Goal: Transaction & Acquisition: Purchase product/service

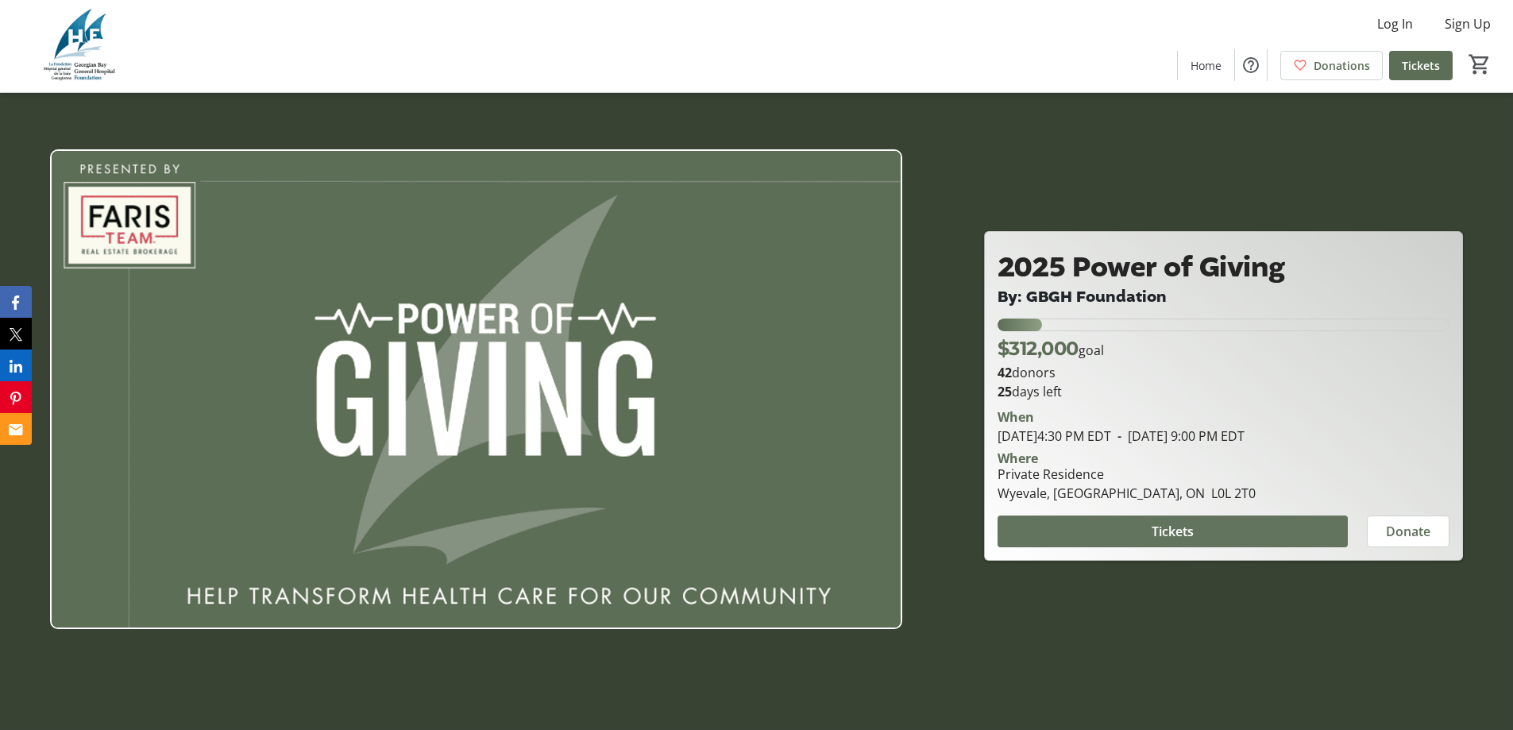
click at [1196, 527] on span at bounding box center [1173, 531] width 350 height 38
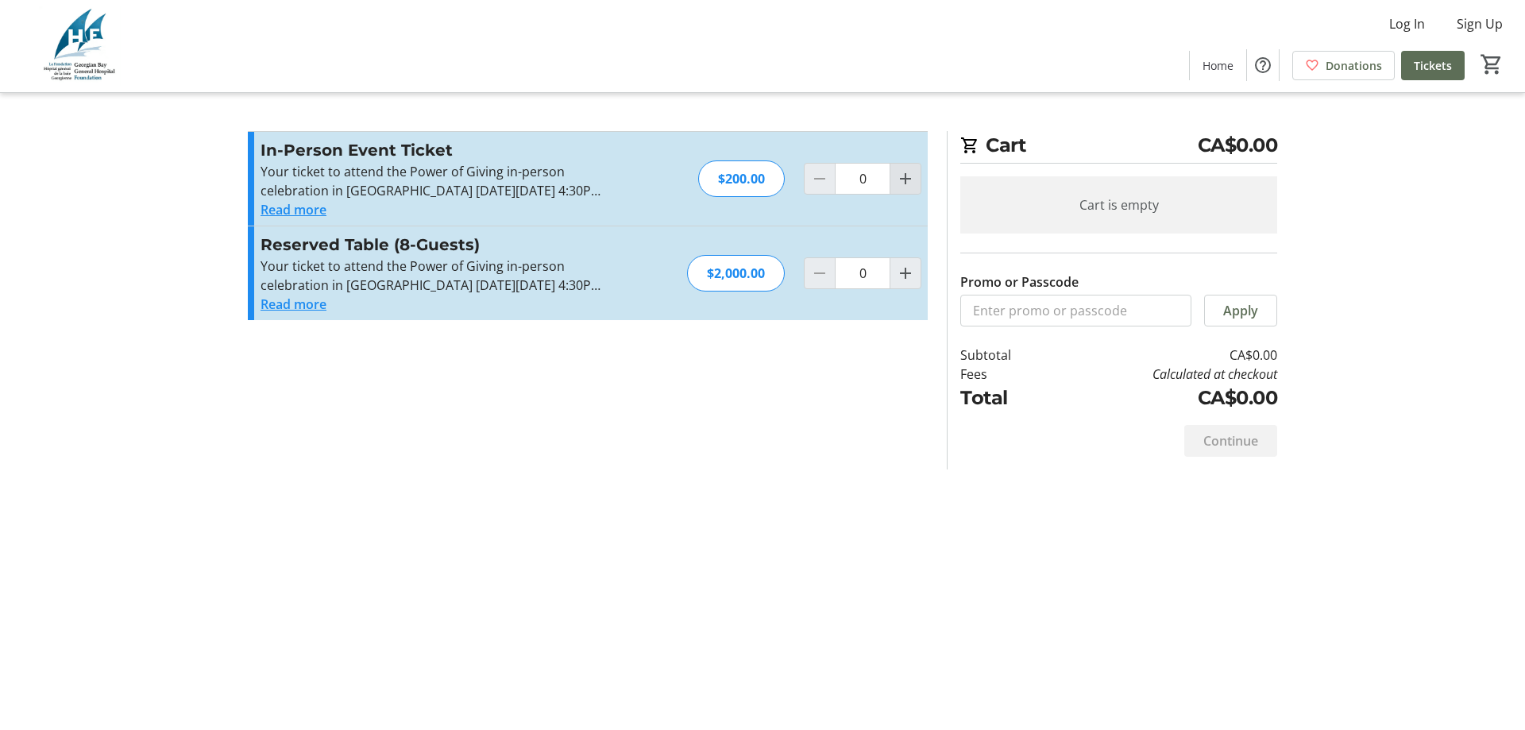
click at [901, 184] on mat-icon "Increment by one" at bounding box center [905, 178] width 19 height 19
click at [904, 181] on mat-icon "Increment by one" at bounding box center [905, 178] width 19 height 19
type input "2"
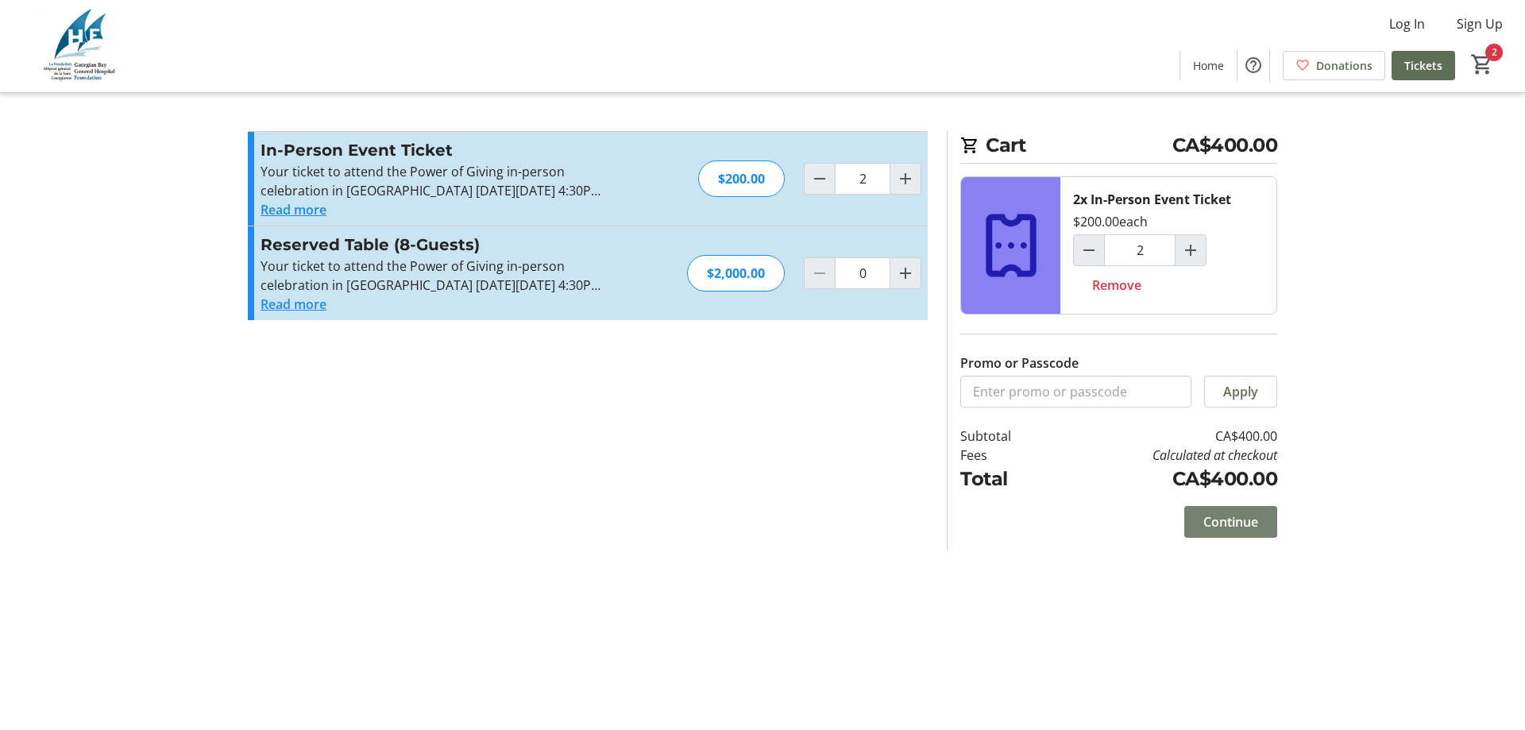
click at [1211, 520] on span "Continue" at bounding box center [1230, 521] width 55 height 19
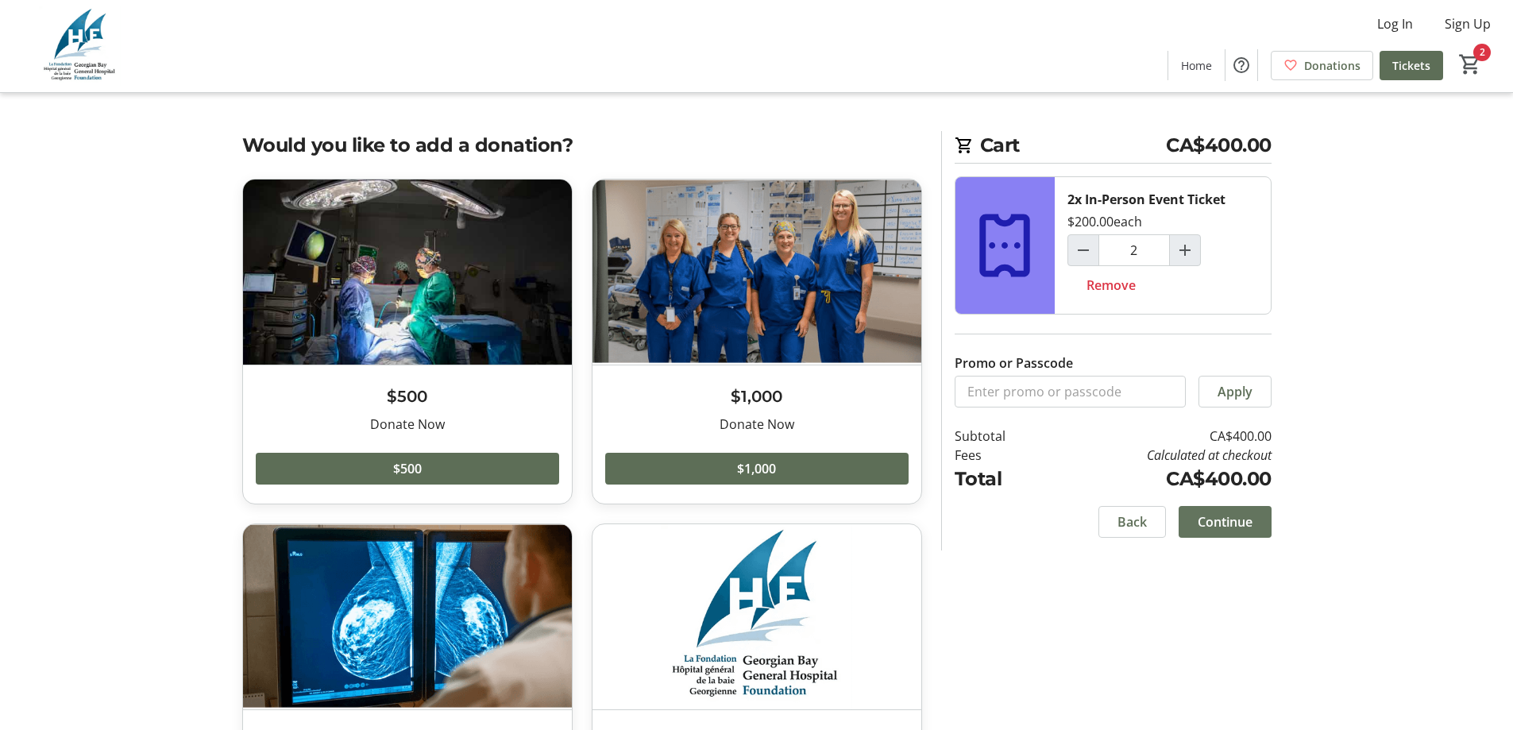
click at [1211, 520] on span "Continue" at bounding box center [1225, 521] width 55 height 19
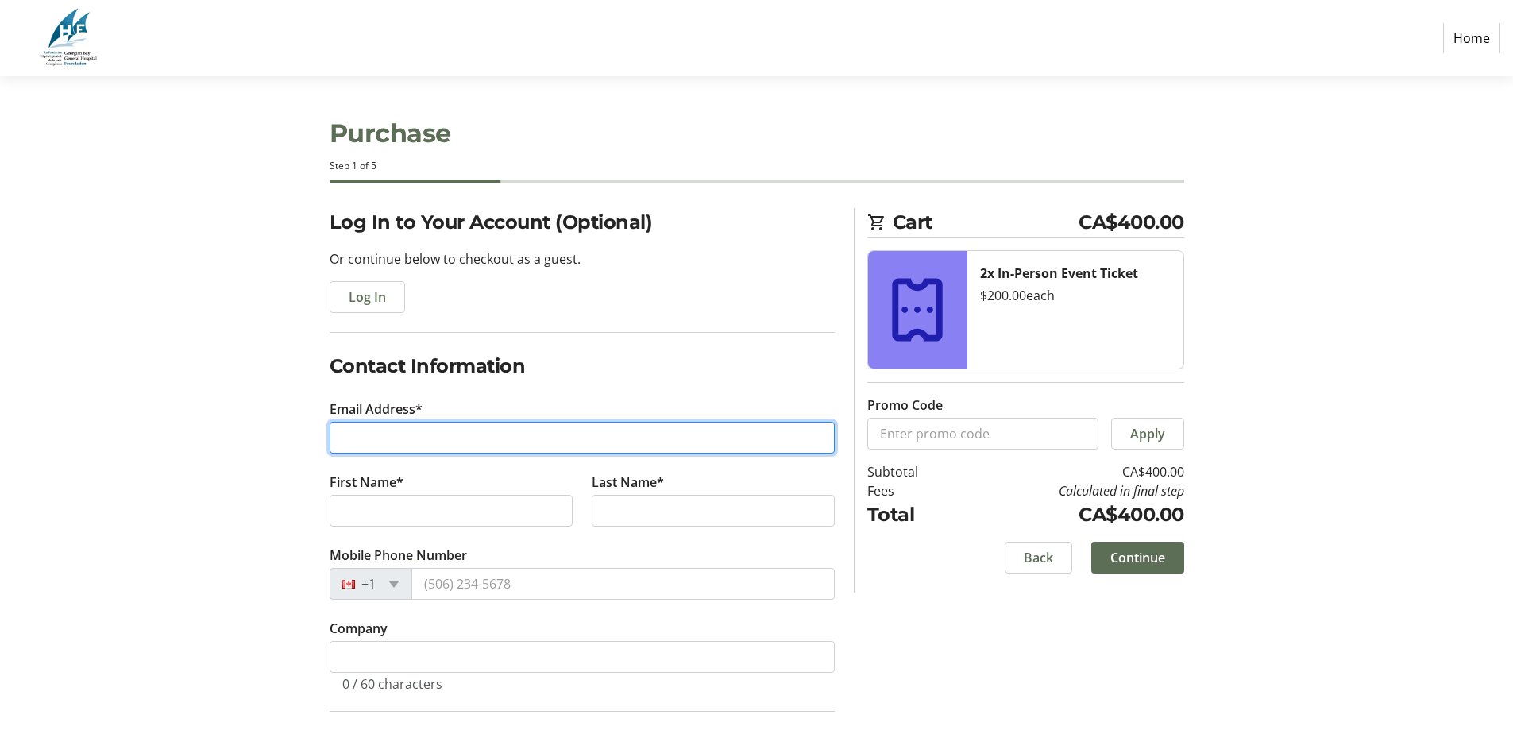
click at [529, 450] on input "Email Address*" at bounding box center [582, 438] width 505 height 32
type input "[EMAIL_ADDRESS][DOMAIN_NAME]"
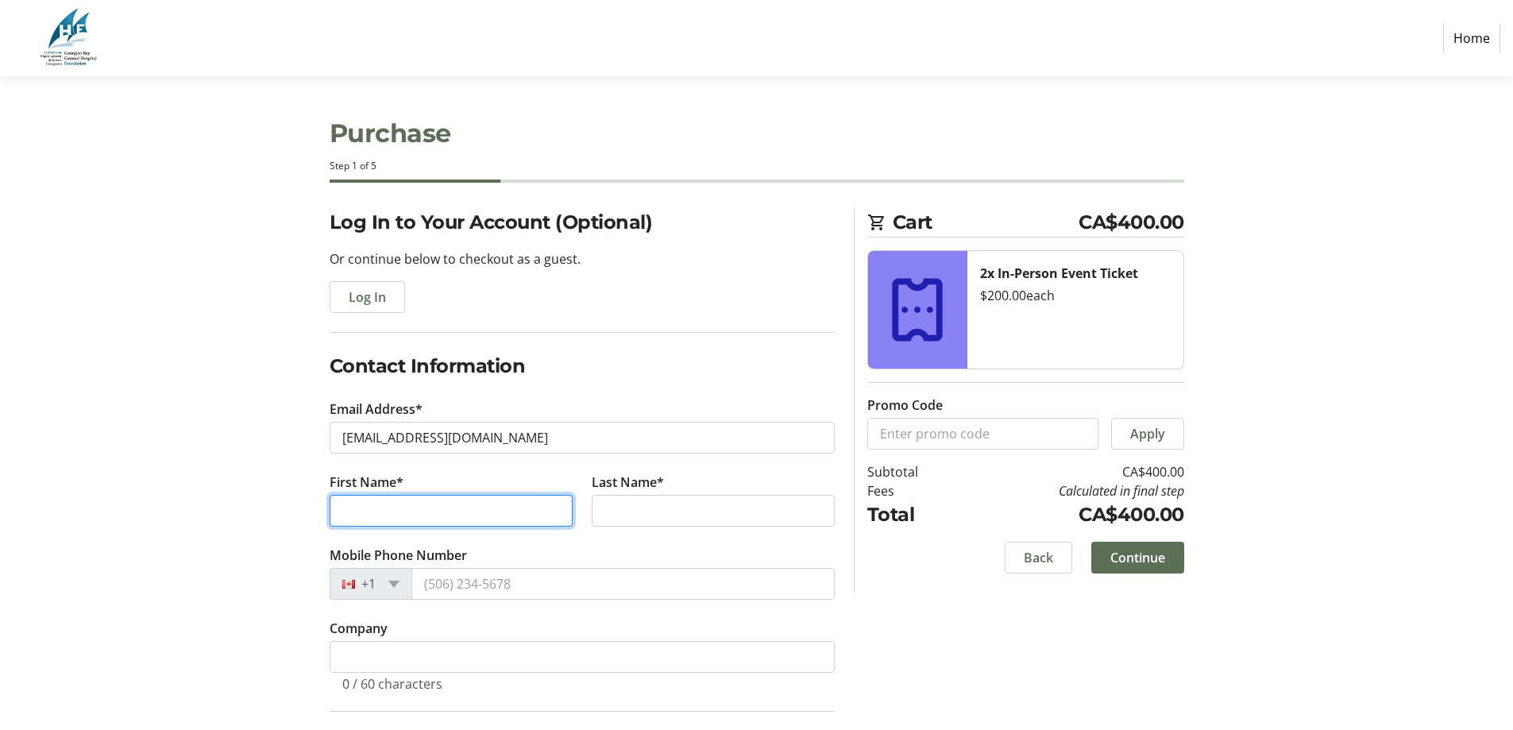
click at [520, 504] on input "First Name*" at bounding box center [451, 511] width 243 height 32
type input "[PERSON_NAME]"
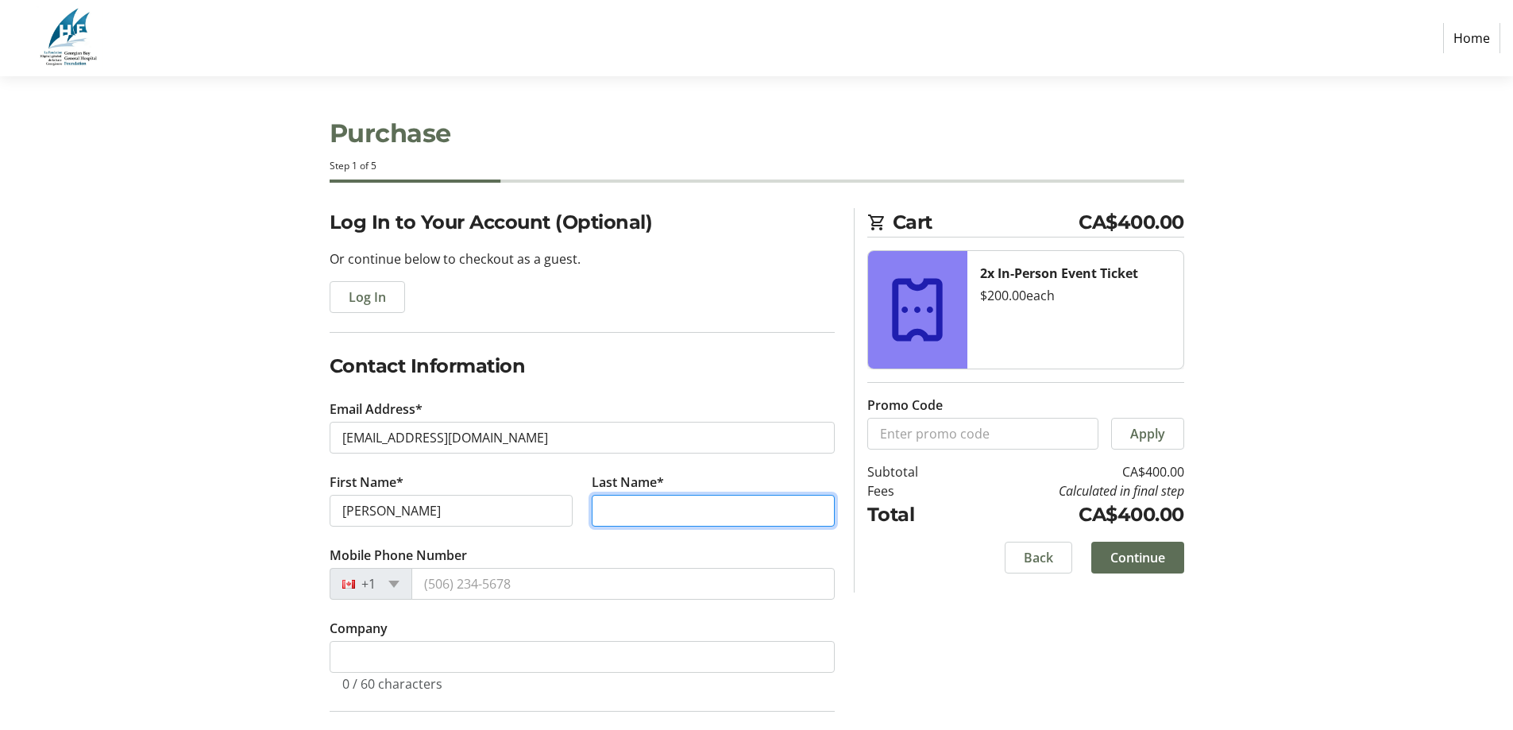
click at [625, 513] on input "Last Name*" at bounding box center [713, 511] width 243 height 32
type input "[PERSON_NAME]"
click at [268, 488] on div "Log In to Your Account (Optional) Or continue below to checkout as a guest. Log…" at bounding box center [757, 571] width 1049 height 726
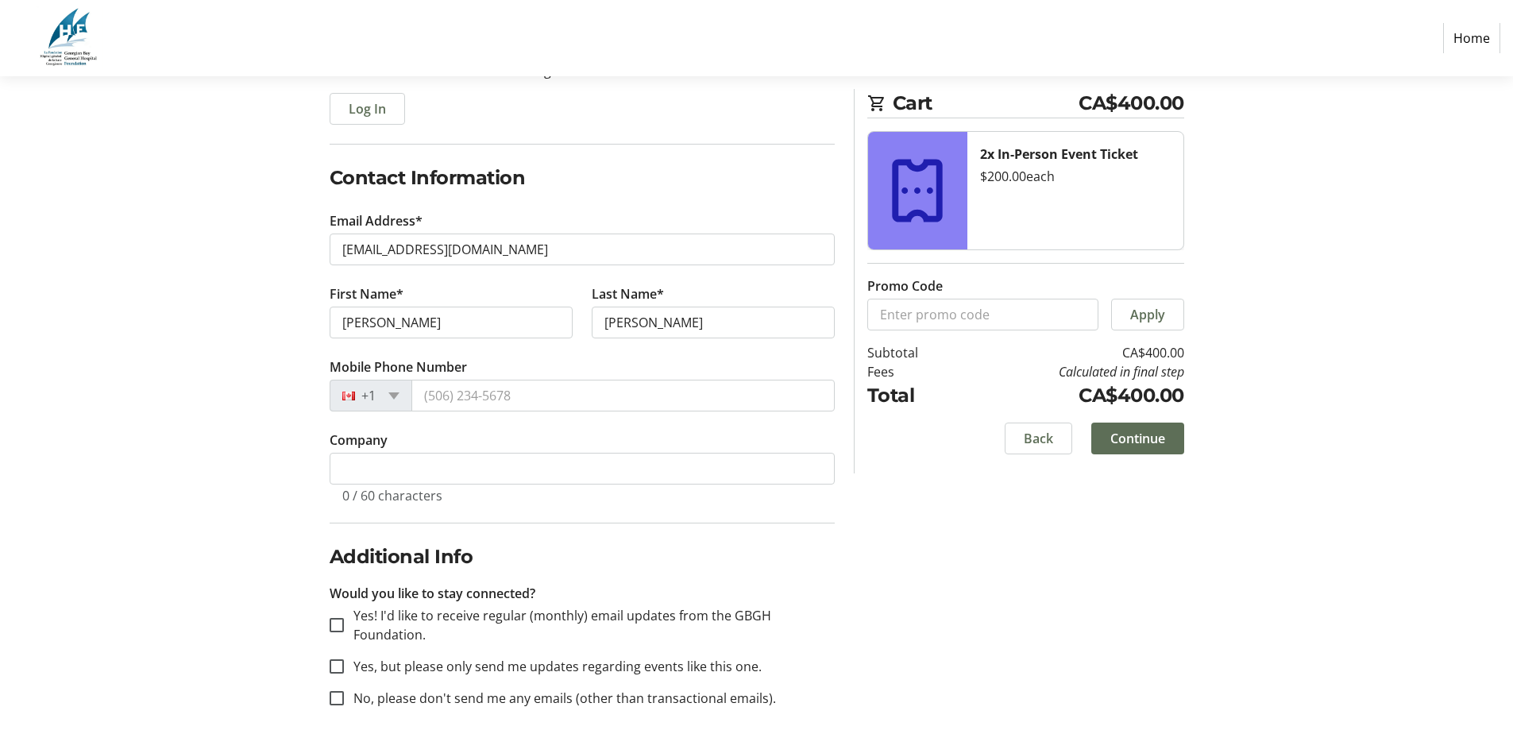
scroll to position [204, 0]
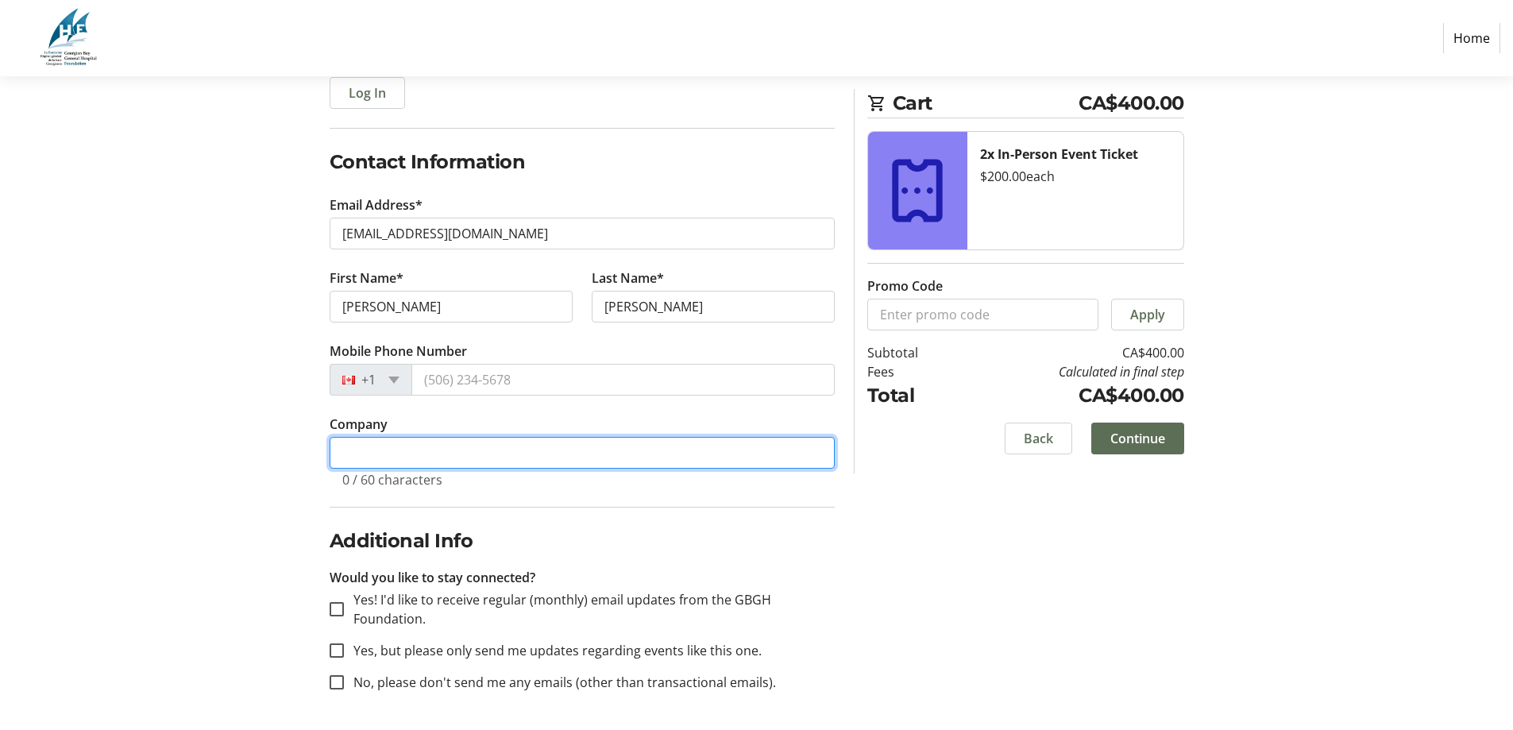
click at [387, 441] on input "Company" at bounding box center [582, 453] width 505 height 32
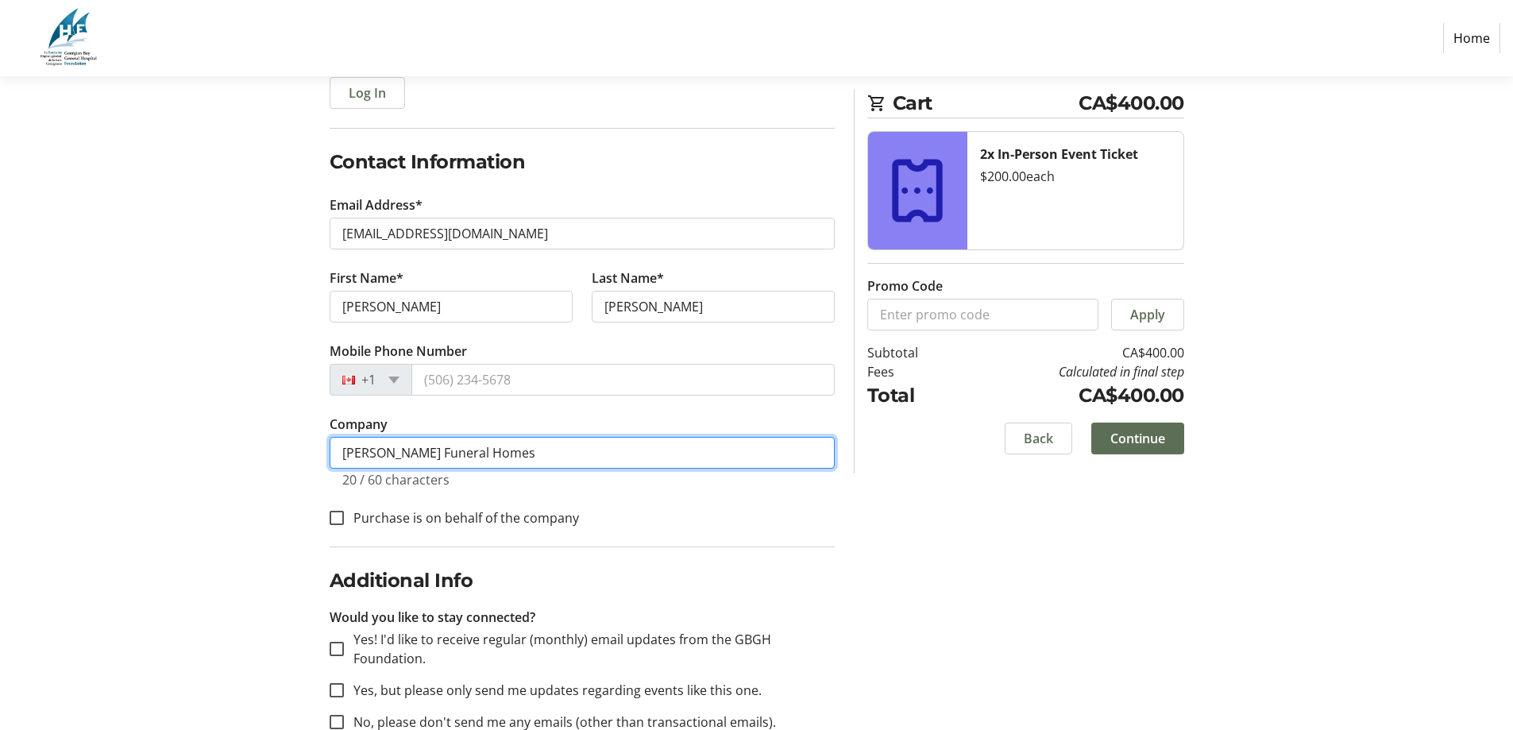
type input "[PERSON_NAME] Funeral Homes"
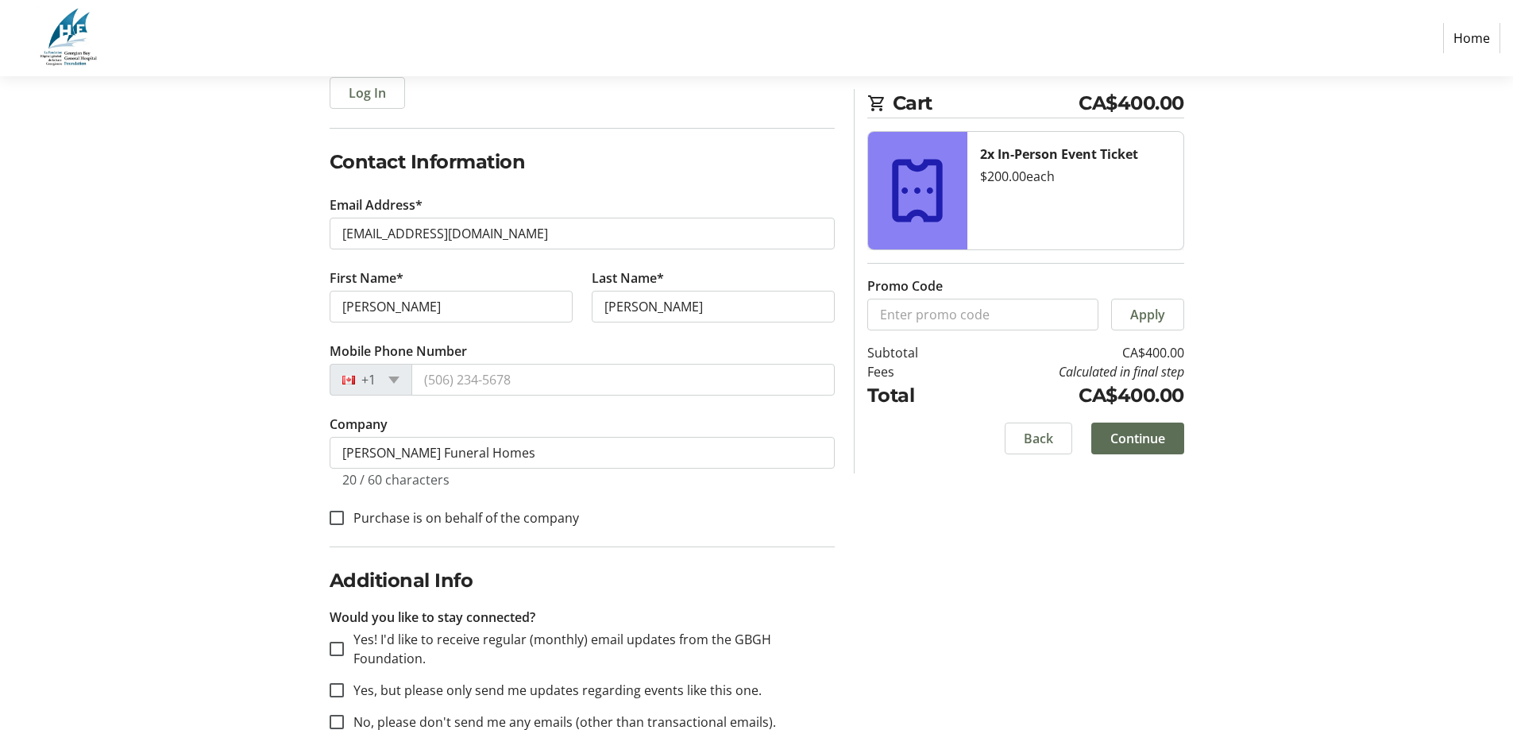
click at [254, 429] on div "Log In to Your Account (Optional) Or continue below to checkout as a guest. Log…" at bounding box center [757, 387] width 1049 height 766
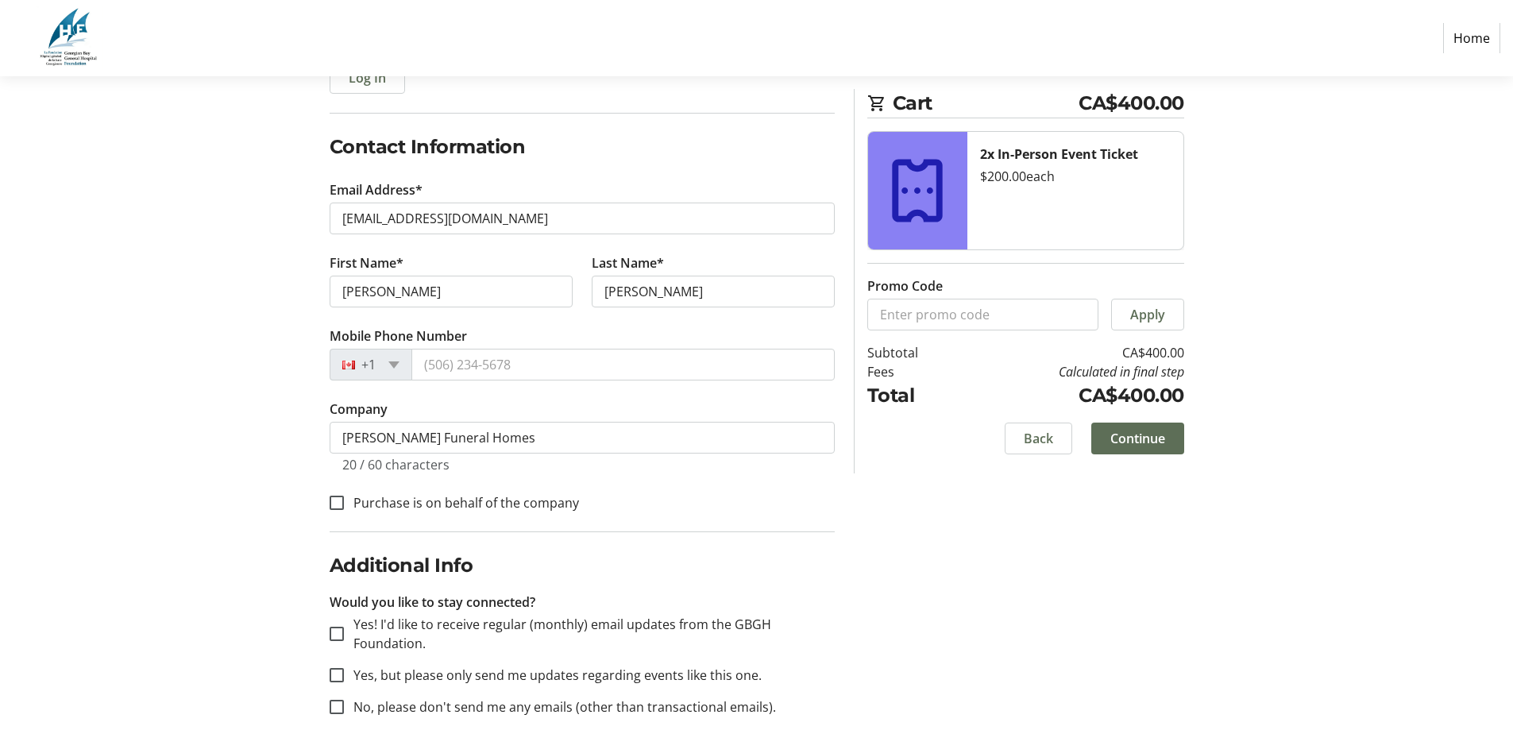
scroll to position [244, 0]
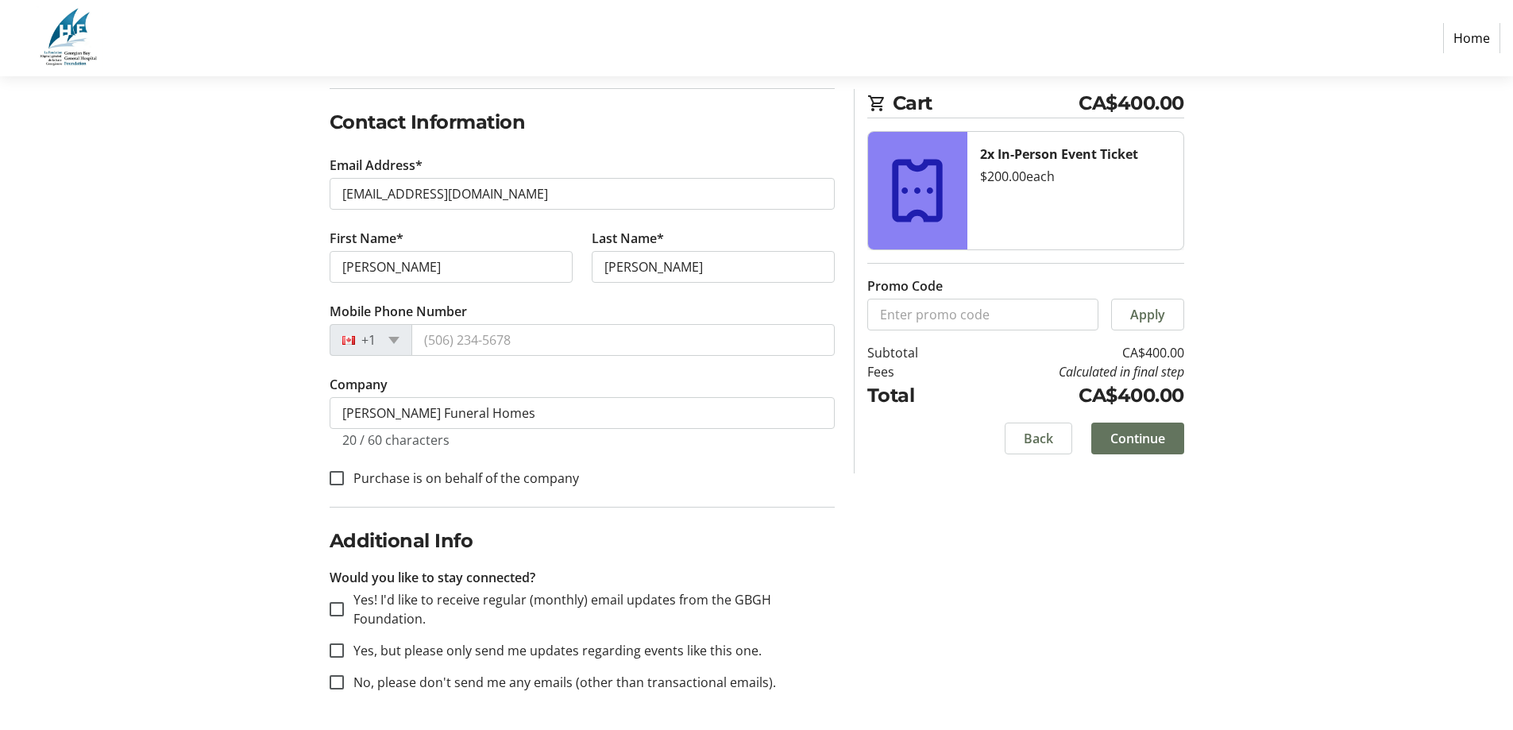
click at [1134, 439] on span "Continue" at bounding box center [1138, 438] width 55 height 19
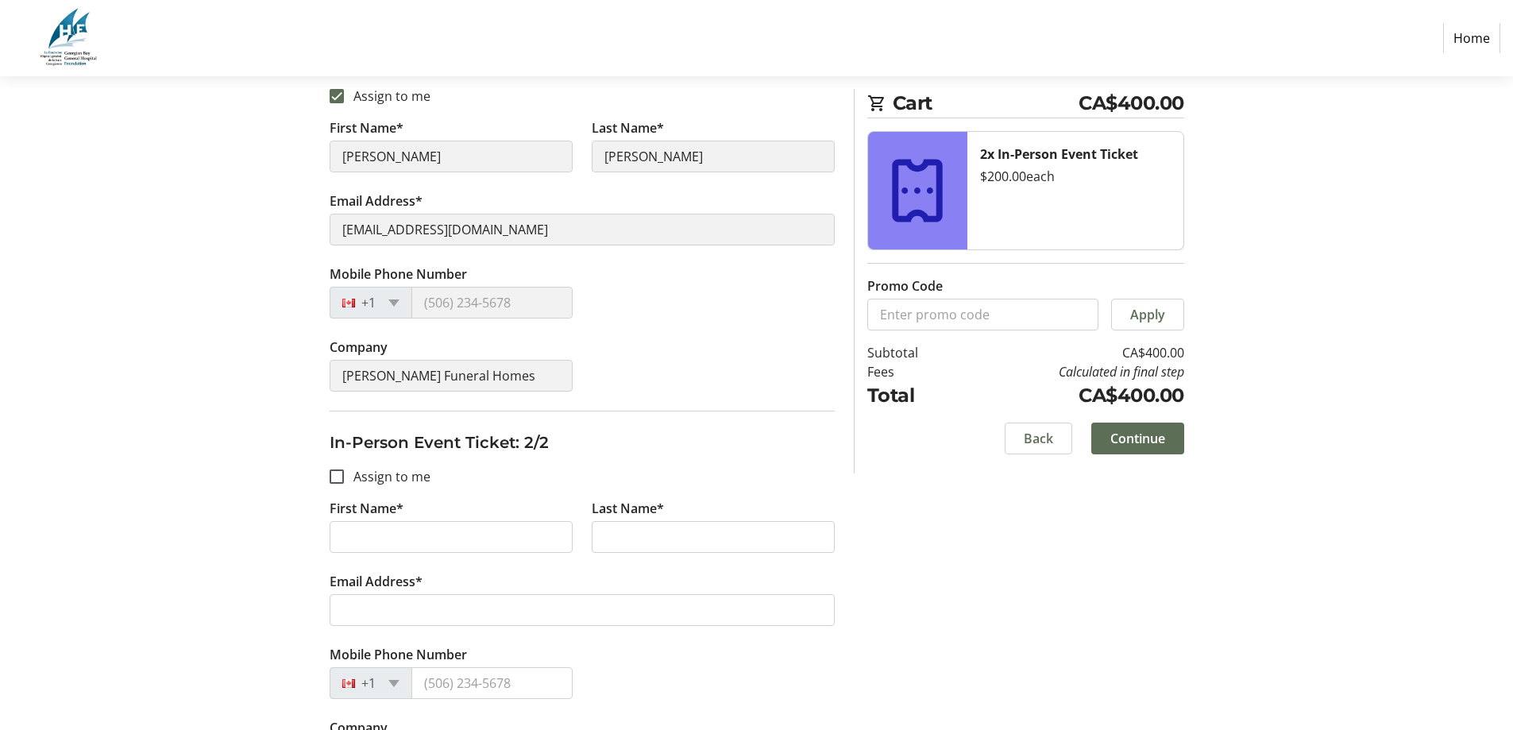
scroll to position [318, 0]
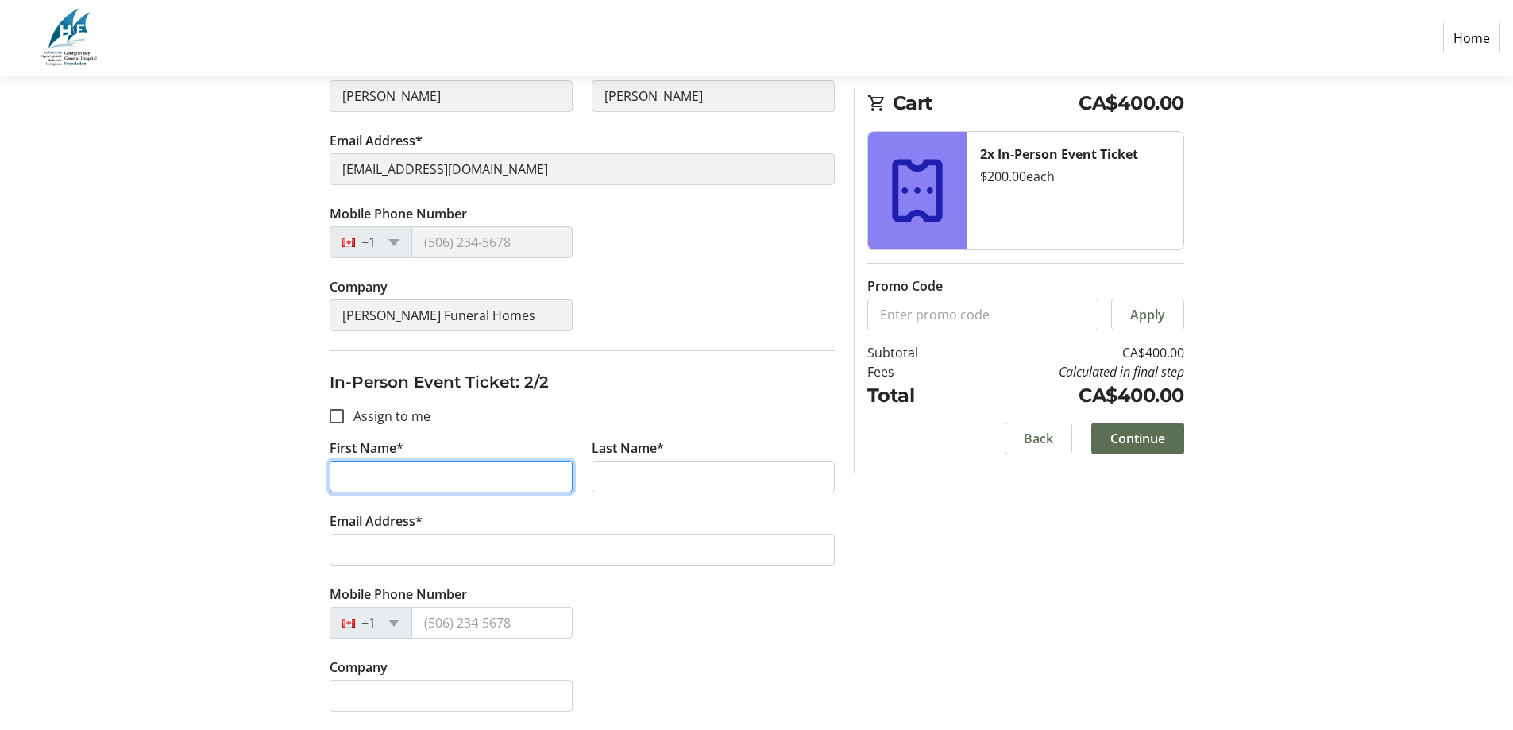
click at [403, 480] on input "First Name*" at bounding box center [451, 477] width 243 height 32
type input "[PERSON_NAME]"
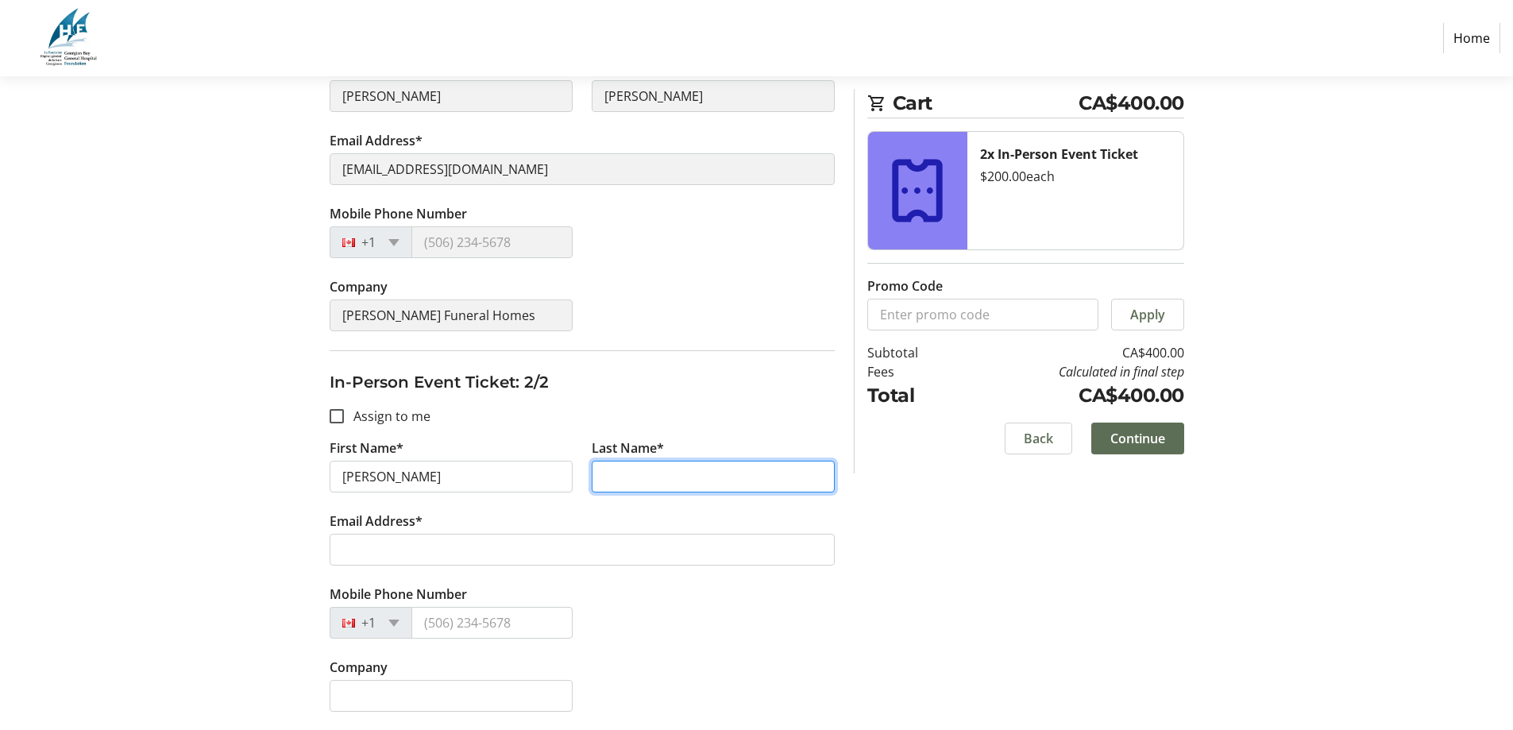
click at [609, 478] on input "Last Name*" at bounding box center [713, 477] width 243 height 32
type input "[PERSON_NAME]"
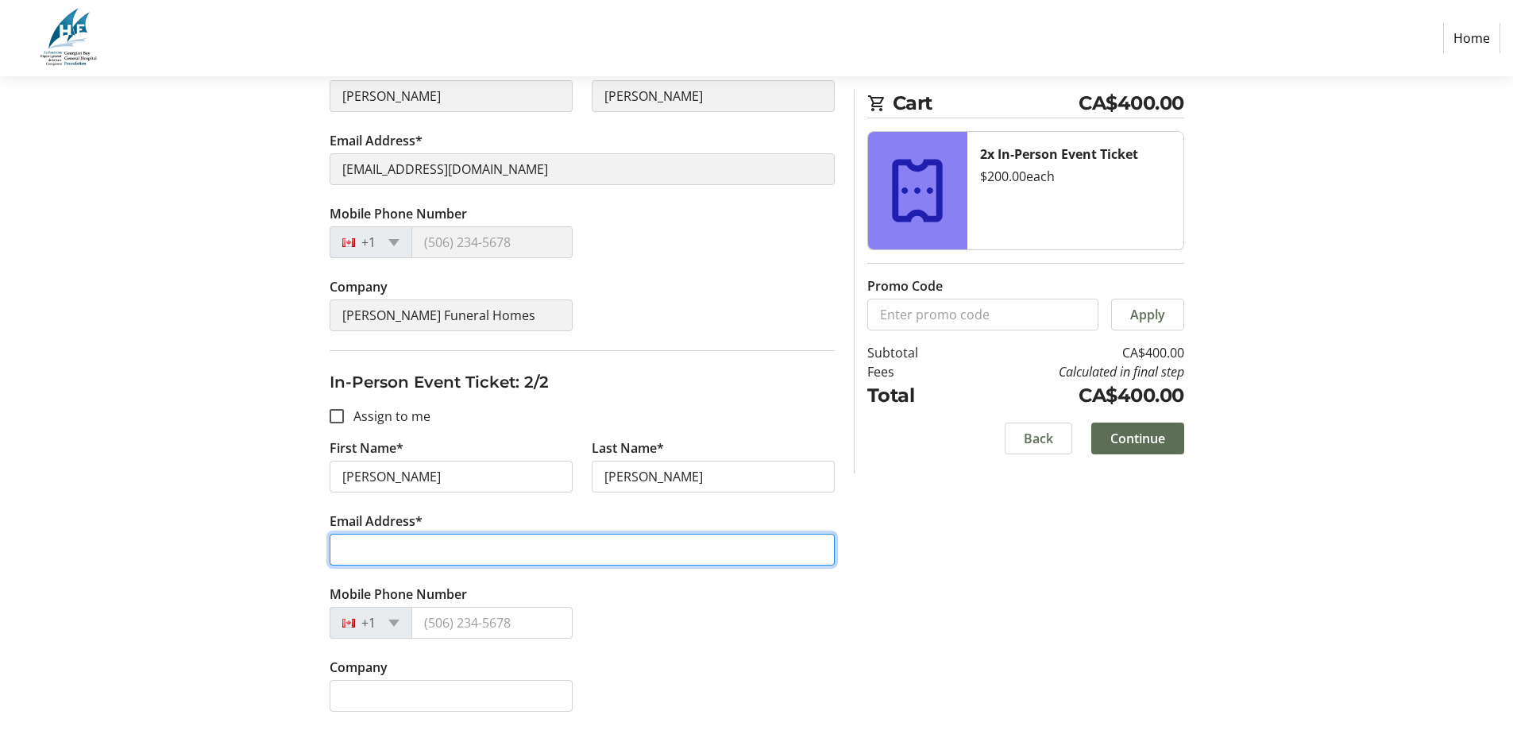
click at [572, 543] on input "Email Address*" at bounding box center [582, 550] width 505 height 32
type input "[EMAIL_ADDRESS][DOMAIN_NAME]"
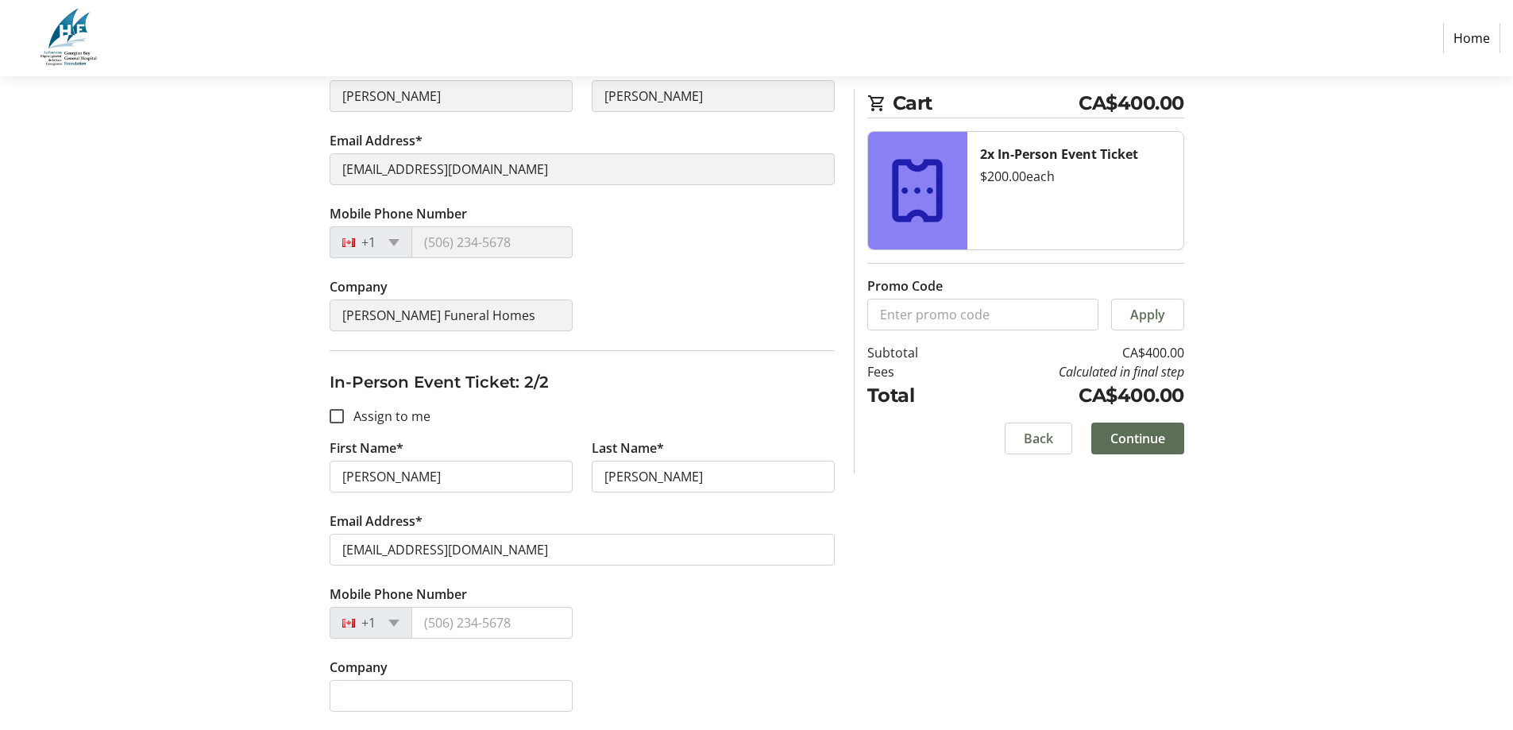
click at [663, 608] on div "Mobile Phone Number +1" at bounding box center [582, 621] width 524 height 73
click at [485, 690] on input "Company" at bounding box center [451, 696] width 243 height 32
type input "[PERSON_NAME] Funeral Homes"
click at [774, 635] on div "Mobile Phone Number +1" at bounding box center [582, 621] width 524 height 73
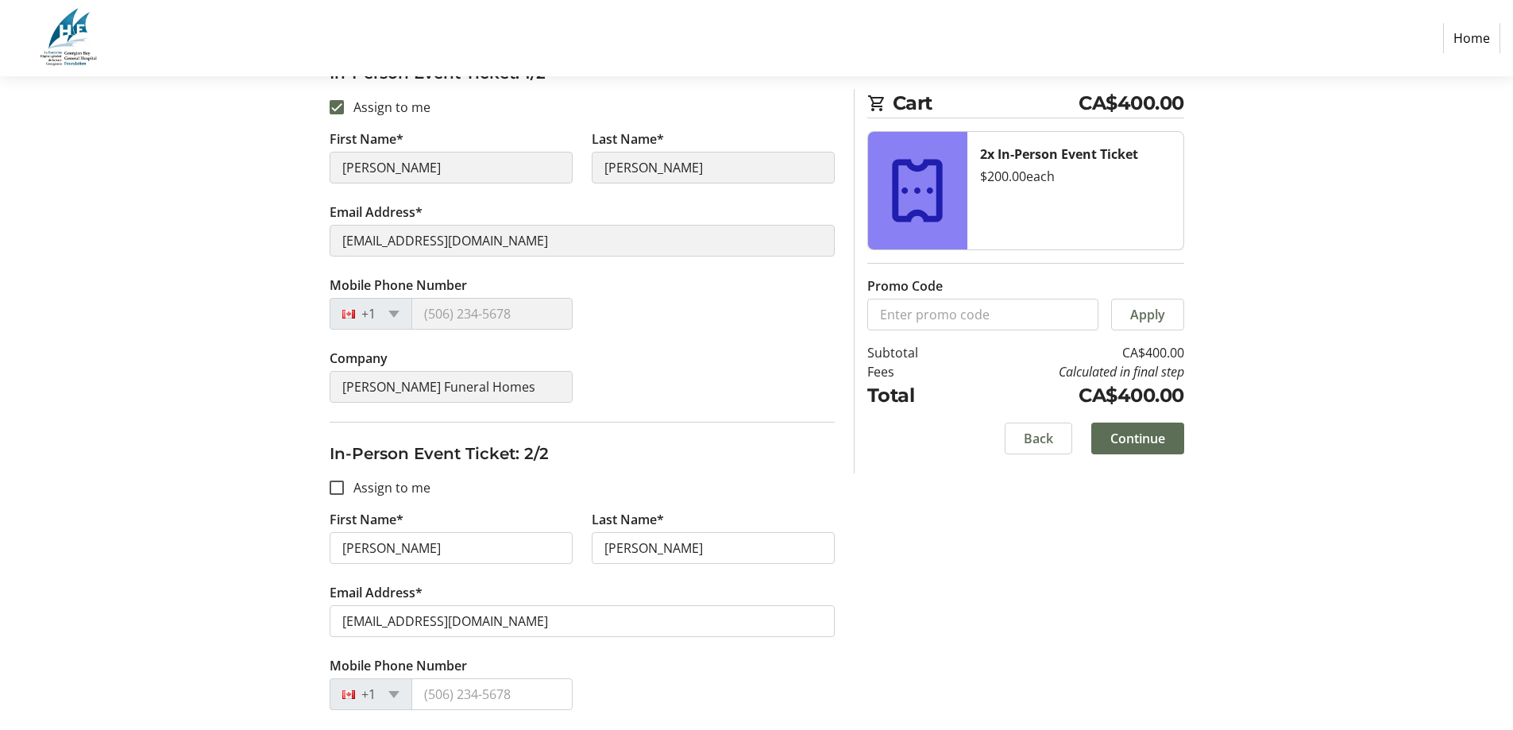
scroll to position [319, 0]
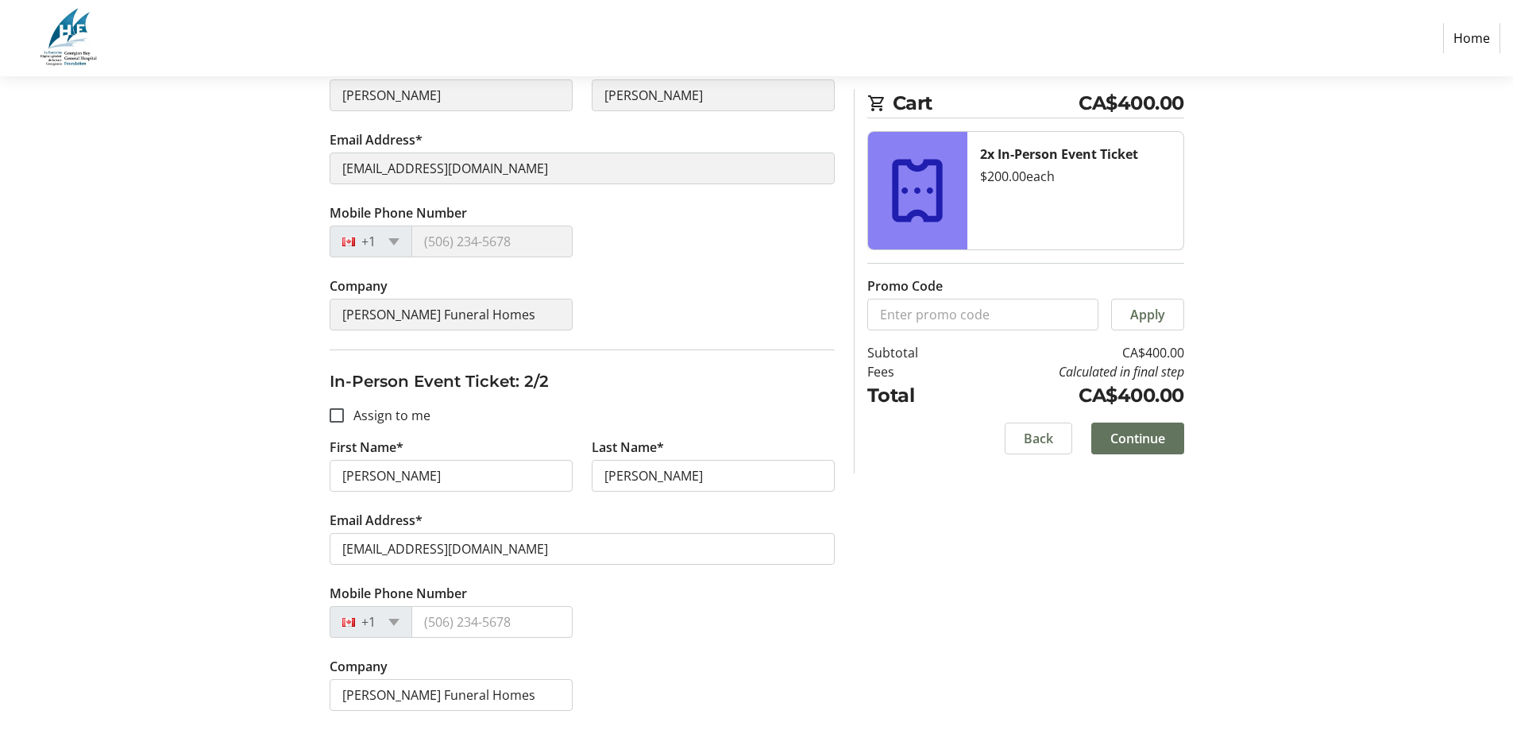
click at [1145, 435] on span "Continue" at bounding box center [1138, 438] width 55 height 19
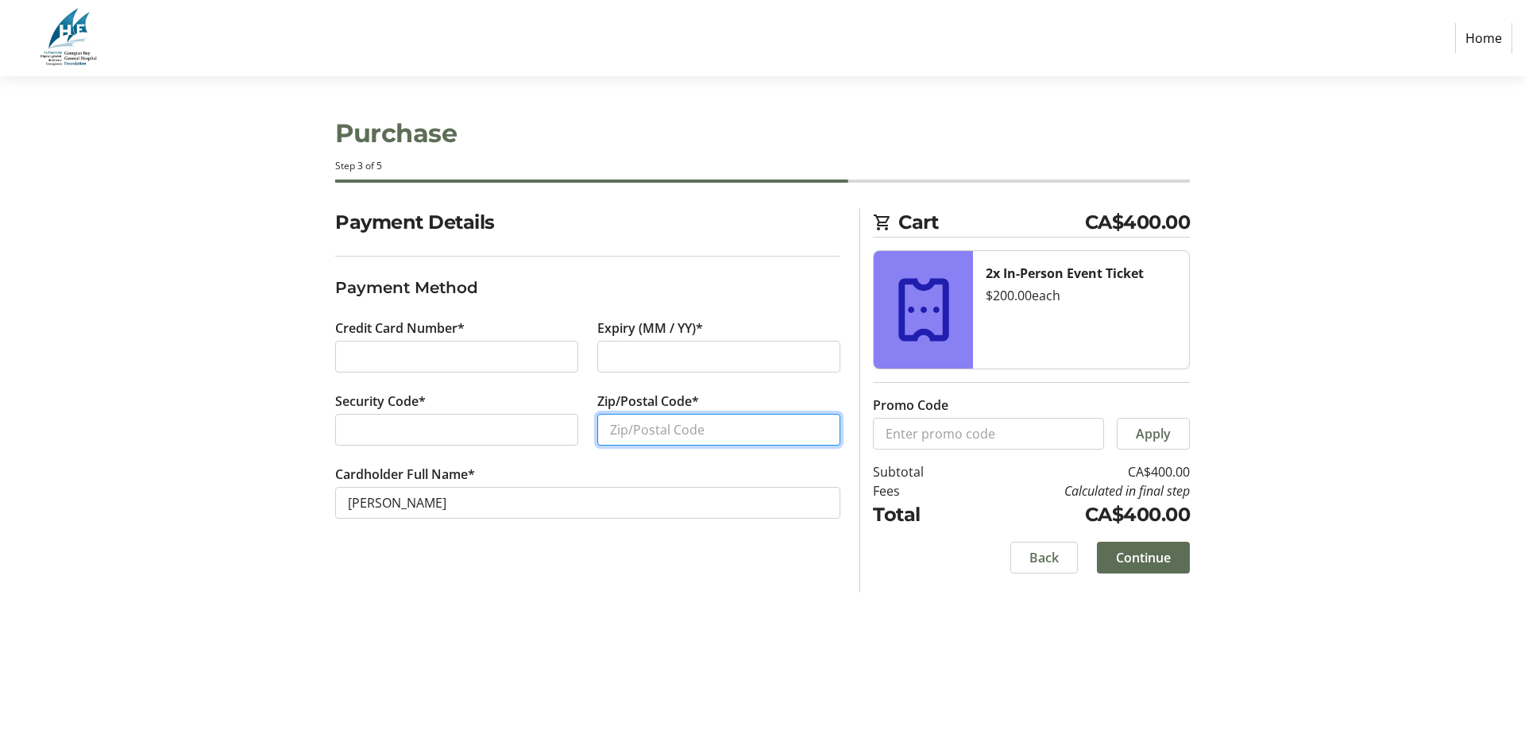
click at [695, 429] on input "Zip/Postal Code*" at bounding box center [718, 430] width 243 height 32
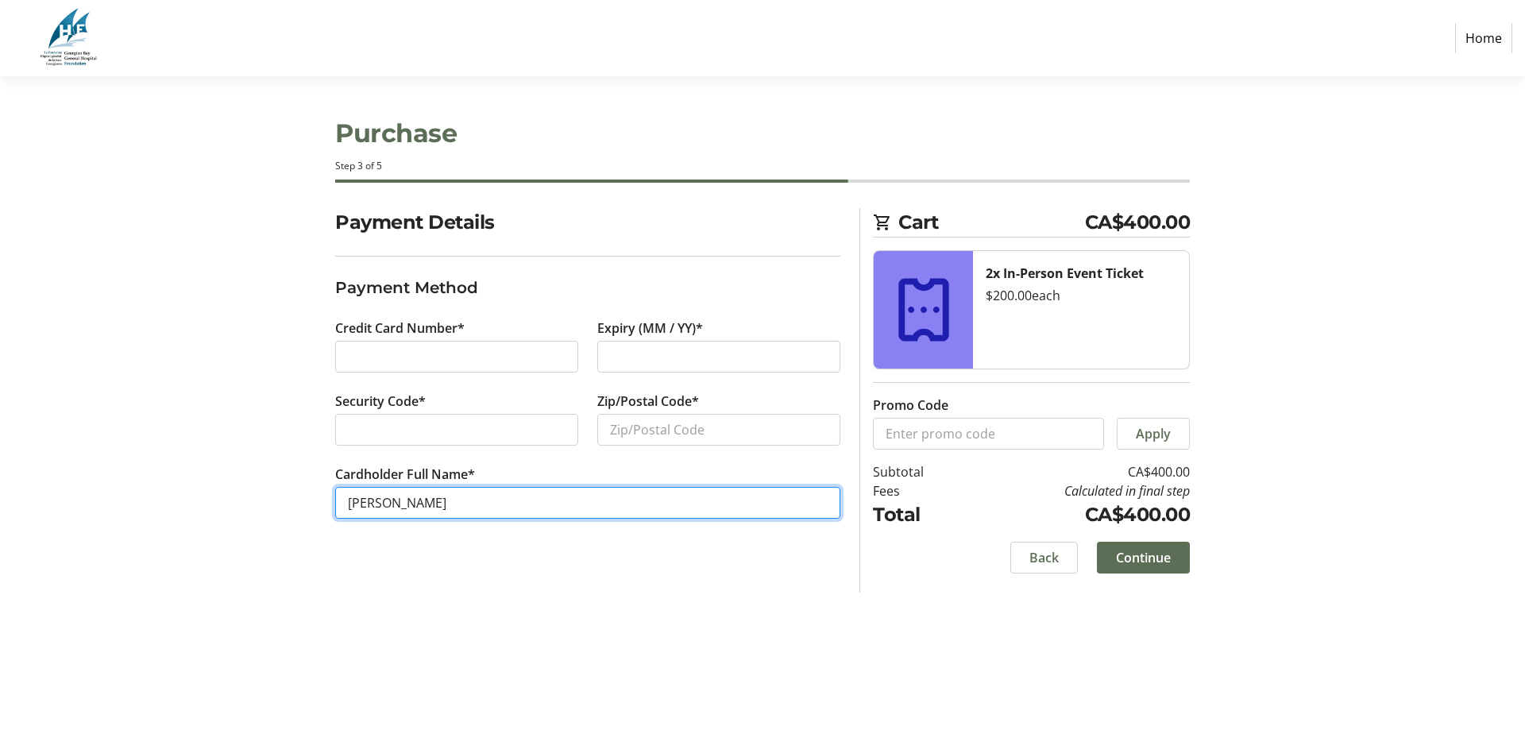
drag, startPoint x: 539, startPoint y: 504, endPoint x: 485, endPoint y: 508, distance: 54.2
click at [538, 504] on tr-form-field "Cardholder Full Name* [PERSON_NAME]" at bounding box center [587, 501] width 505 height 73
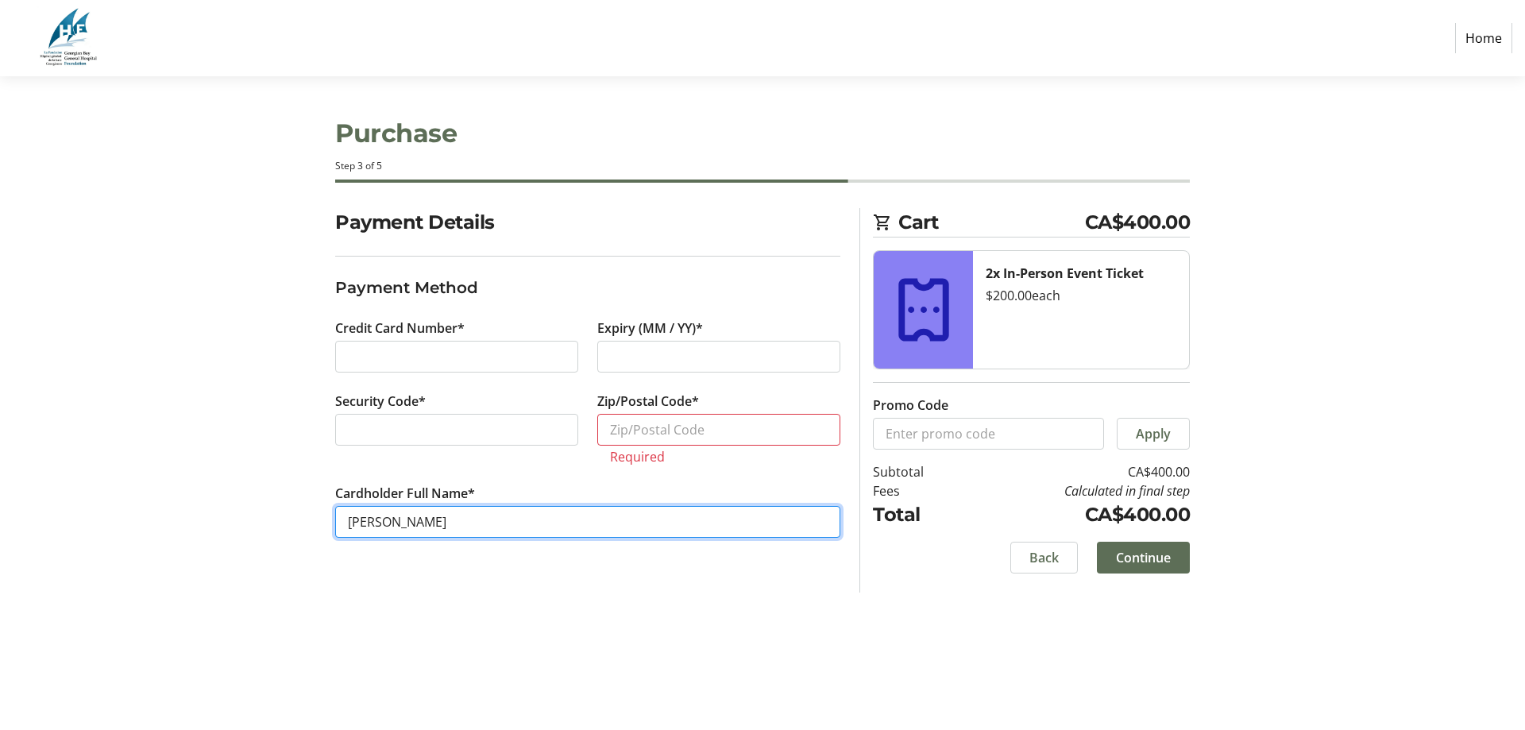
drag, startPoint x: 426, startPoint y: 512, endPoint x: 394, endPoint y: 513, distance: 31.8
click at [394, 513] on input "[PERSON_NAME]" at bounding box center [587, 522] width 505 height 32
drag, startPoint x: 493, startPoint y: 516, endPoint x: 427, endPoint y: 523, distance: 66.2
click at [491, 516] on input "[PERSON_NAME]" at bounding box center [587, 522] width 505 height 32
drag, startPoint x: 408, startPoint y: 523, endPoint x: 373, endPoint y: 526, distance: 35.1
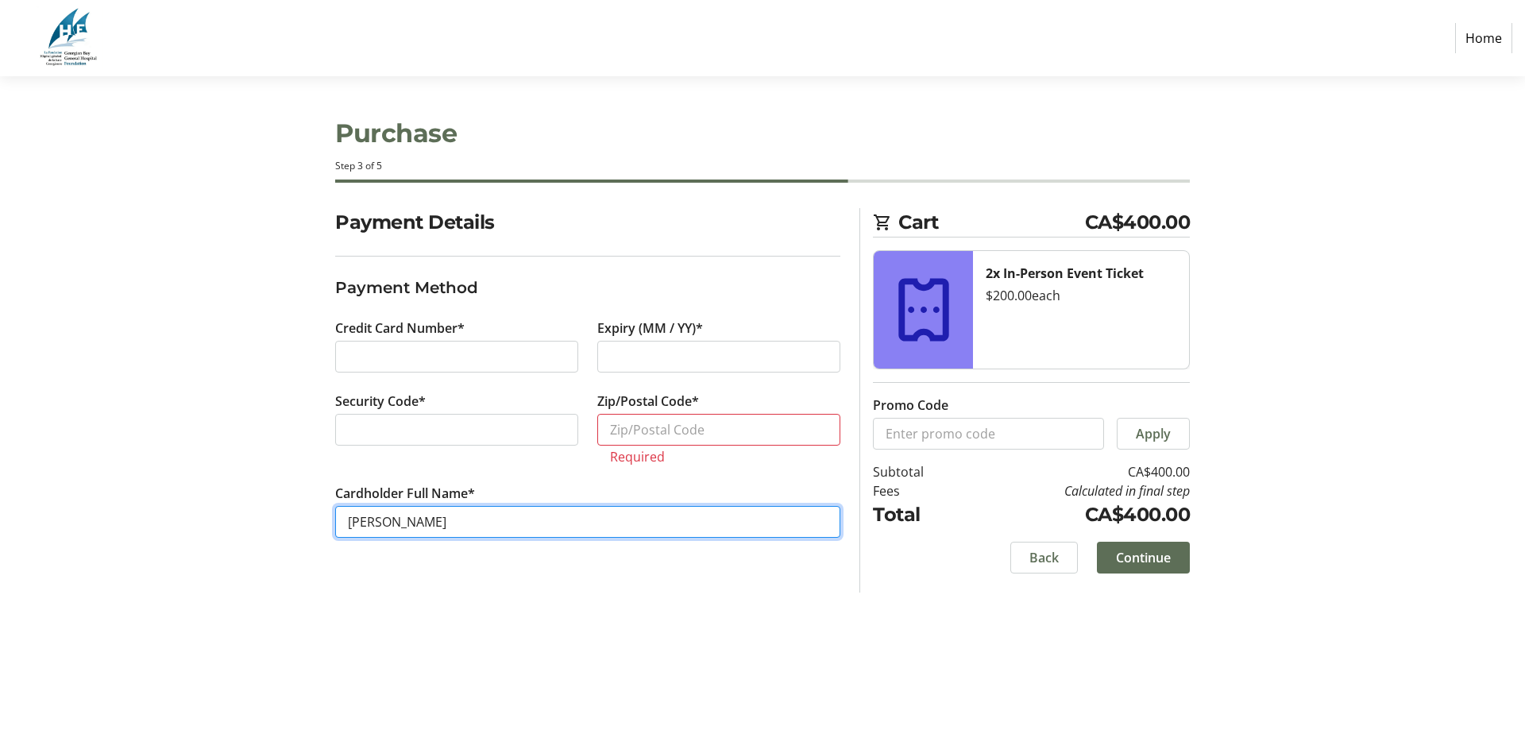
click at [395, 524] on input "[PERSON_NAME]" at bounding box center [587, 522] width 505 height 32
drag, startPoint x: 373, startPoint y: 526, endPoint x: 343, endPoint y: 527, distance: 29.4
click at [342, 527] on input "[PERSON_NAME]" at bounding box center [587, 522] width 505 height 32
click at [491, 527] on input "[PERSON_NAME]" at bounding box center [587, 522] width 505 height 32
drag, startPoint x: 522, startPoint y: 525, endPoint x: 456, endPoint y: 529, distance: 66.1
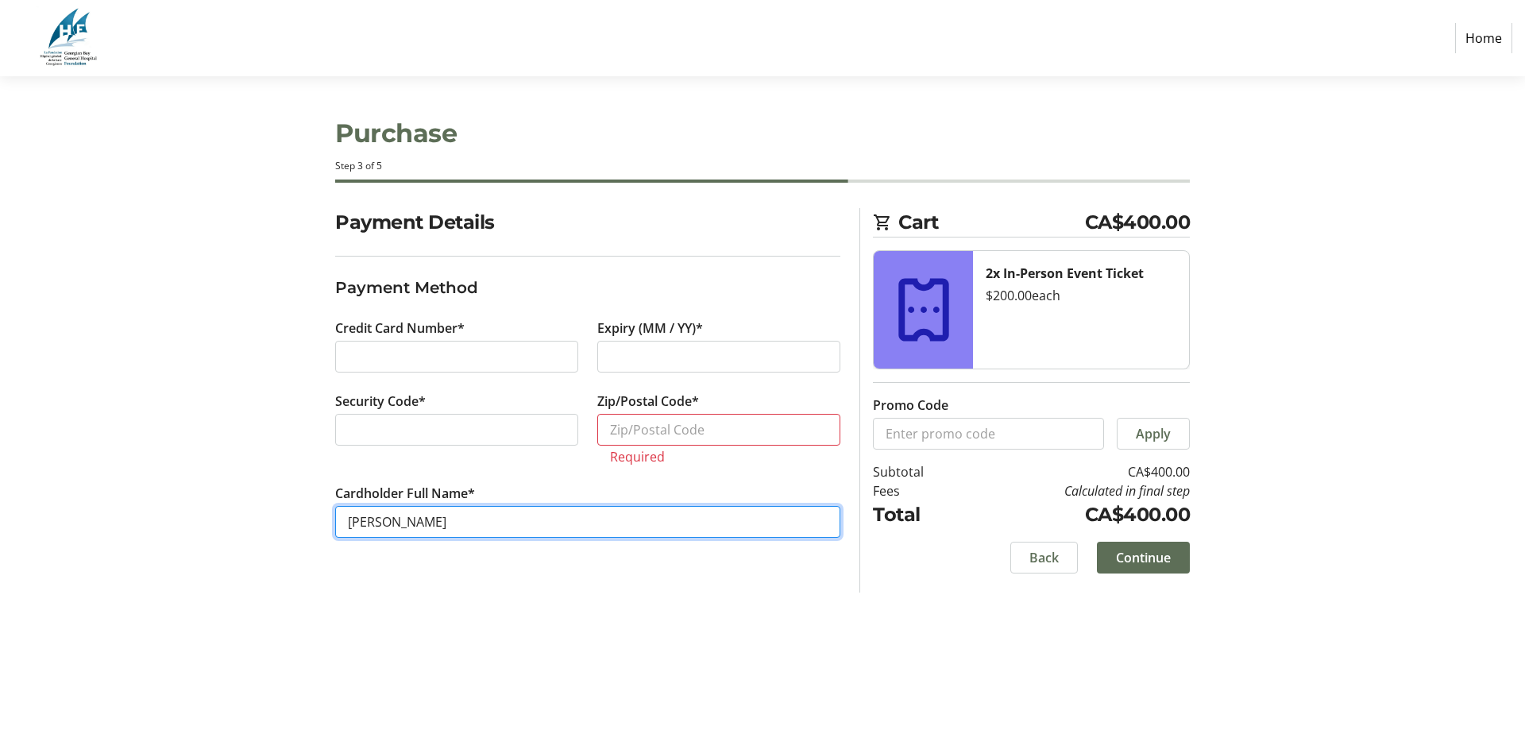
click at [516, 523] on input "[PERSON_NAME]" at bounding box center [587, 522] width 505 height 32
drag, startPoint x: 456, startPoint y: 529, endPoint x: 299, endPoint y: 531, distance: 157.3
click at [299, 531] on div "Payment Details Payment Method Credit Card Number* Expiry (MM / YY)* Security C…" at bounding box center [762, 400] width 1049 height 384
type input "[PERSON_NAME]"
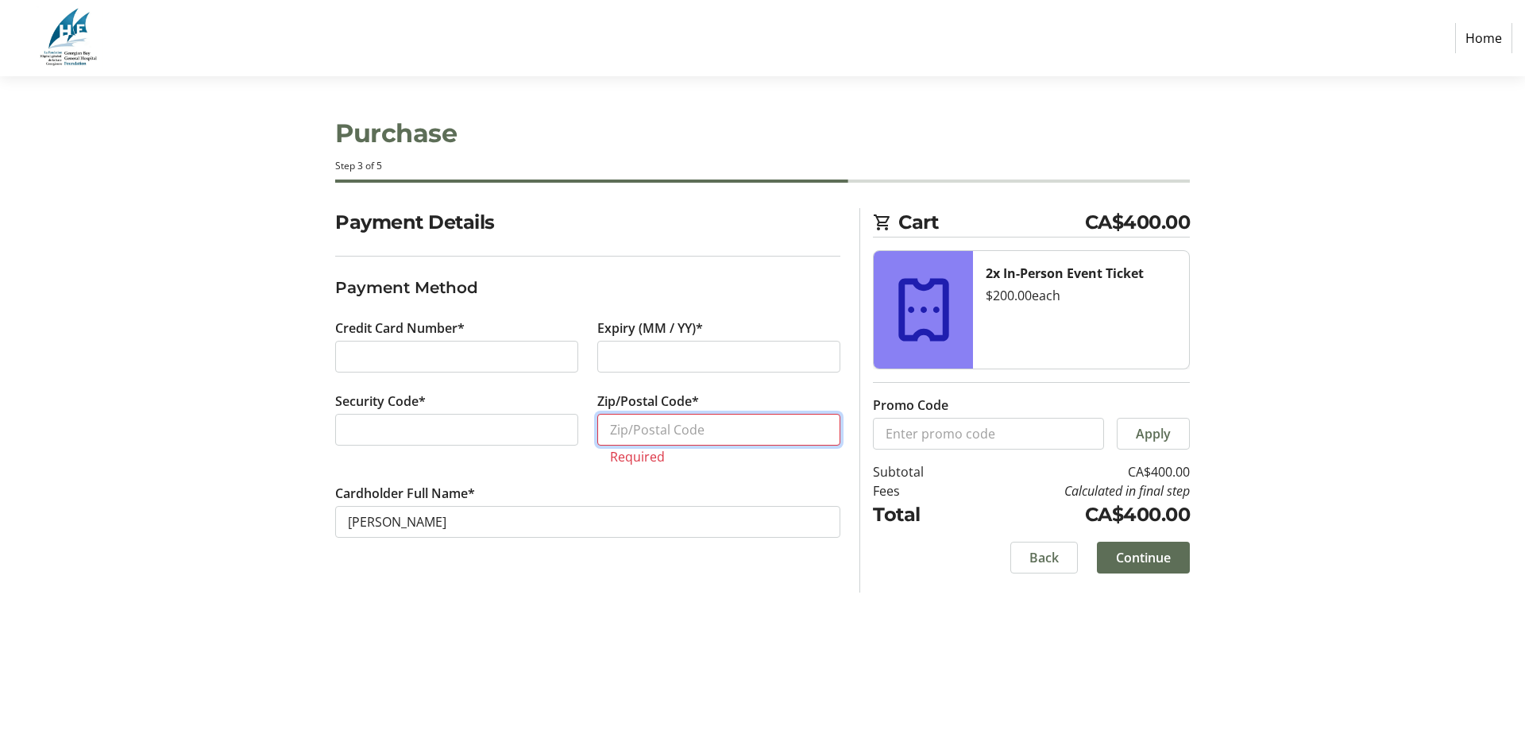
click at [712, 431] on input "Zip/Postal Code*" at bounding box center [718, 430] width 243 height 32
type input "L3V 1W5"
click at [1162, 562] on span "Continue" at bounding box center [1143, 557] width 55 height 19
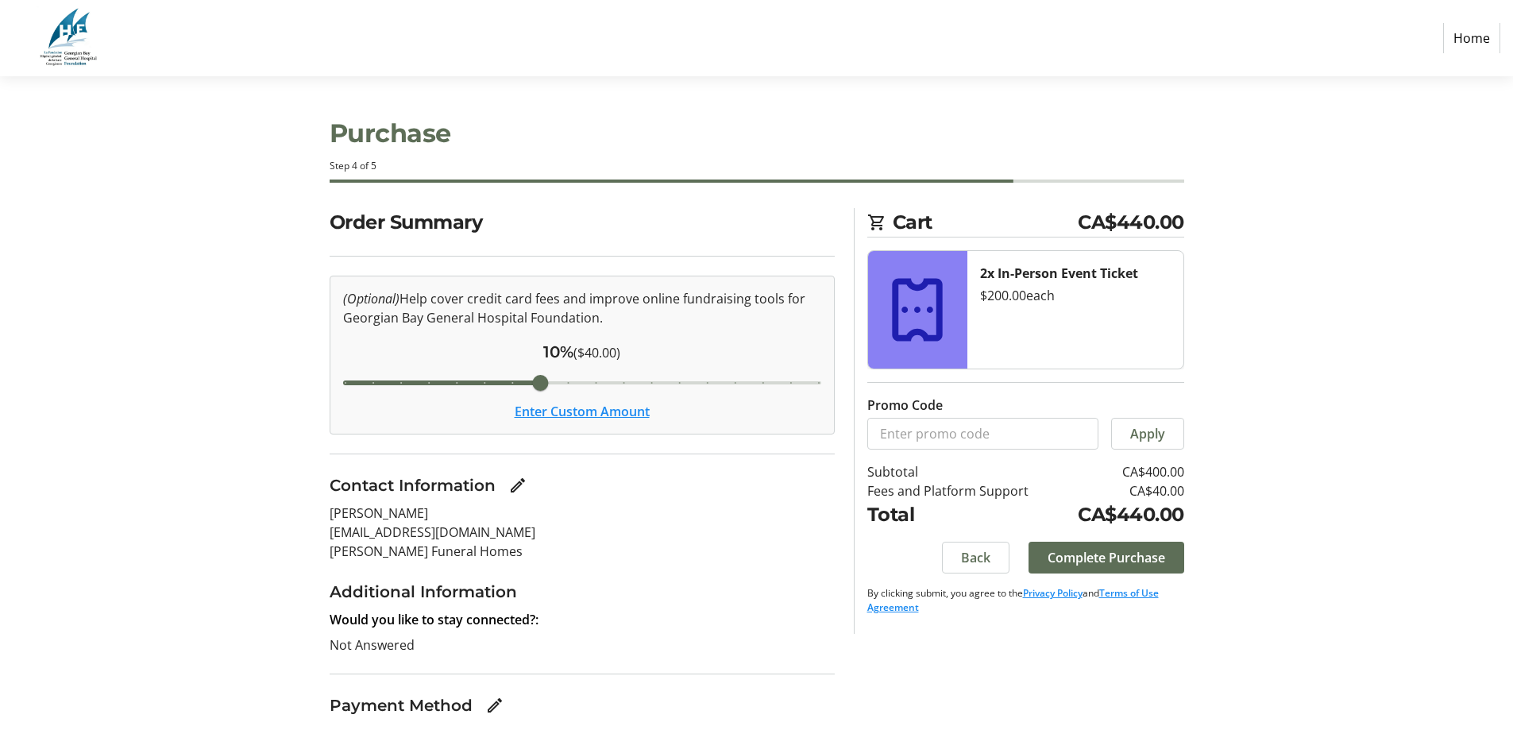
click at [634, 415] on button "Enter Custom Amount" at bounding box center [582, 411] width 135 height 19
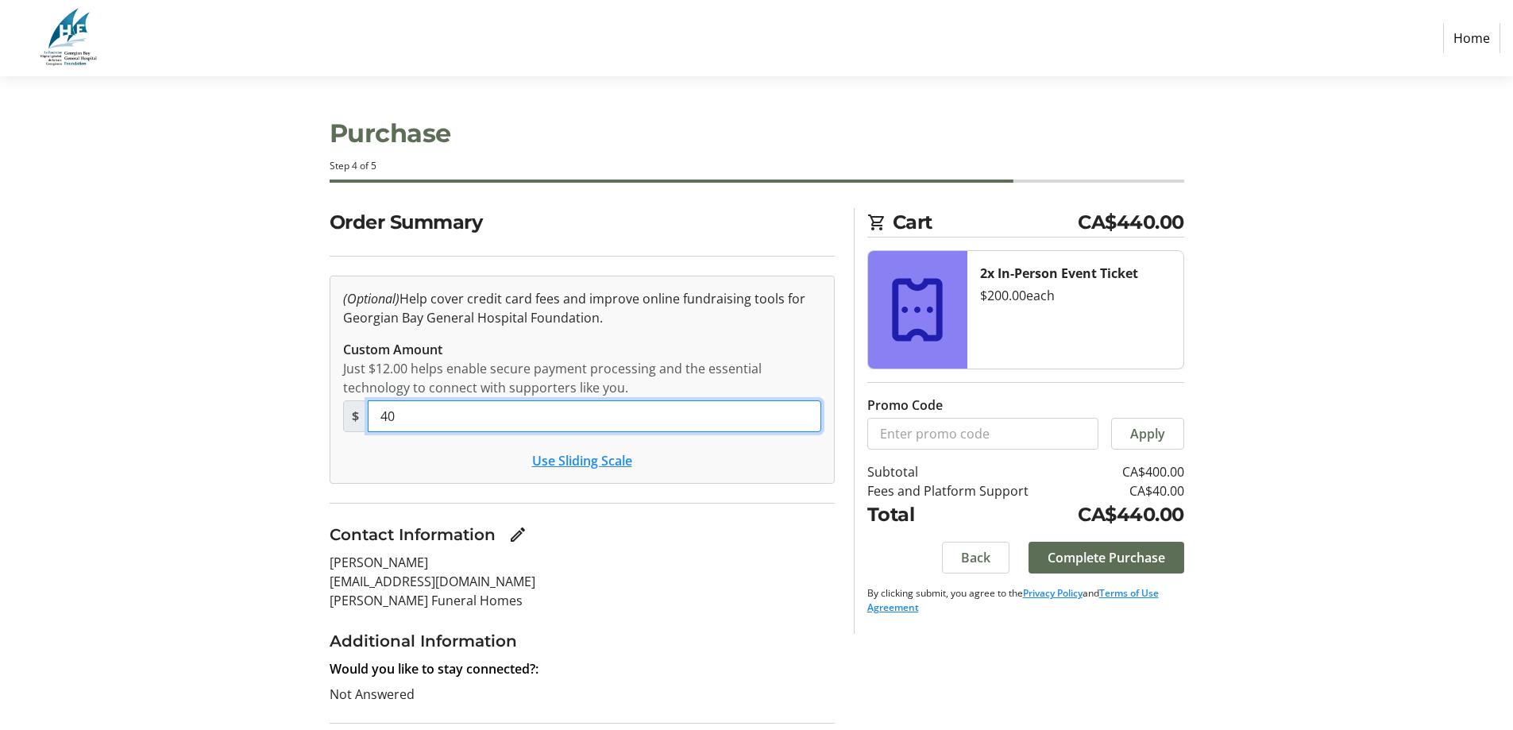
click at [493, 427] on input "40" at bounding box center [595, 416] width 454 height 32
type input "4"
type input "0"
click at [287, 433] on div "Order Summary (Optional) Help cover credit card fees and improve online fundrai…" at bounding box center [757, 541] width 1049 height 666
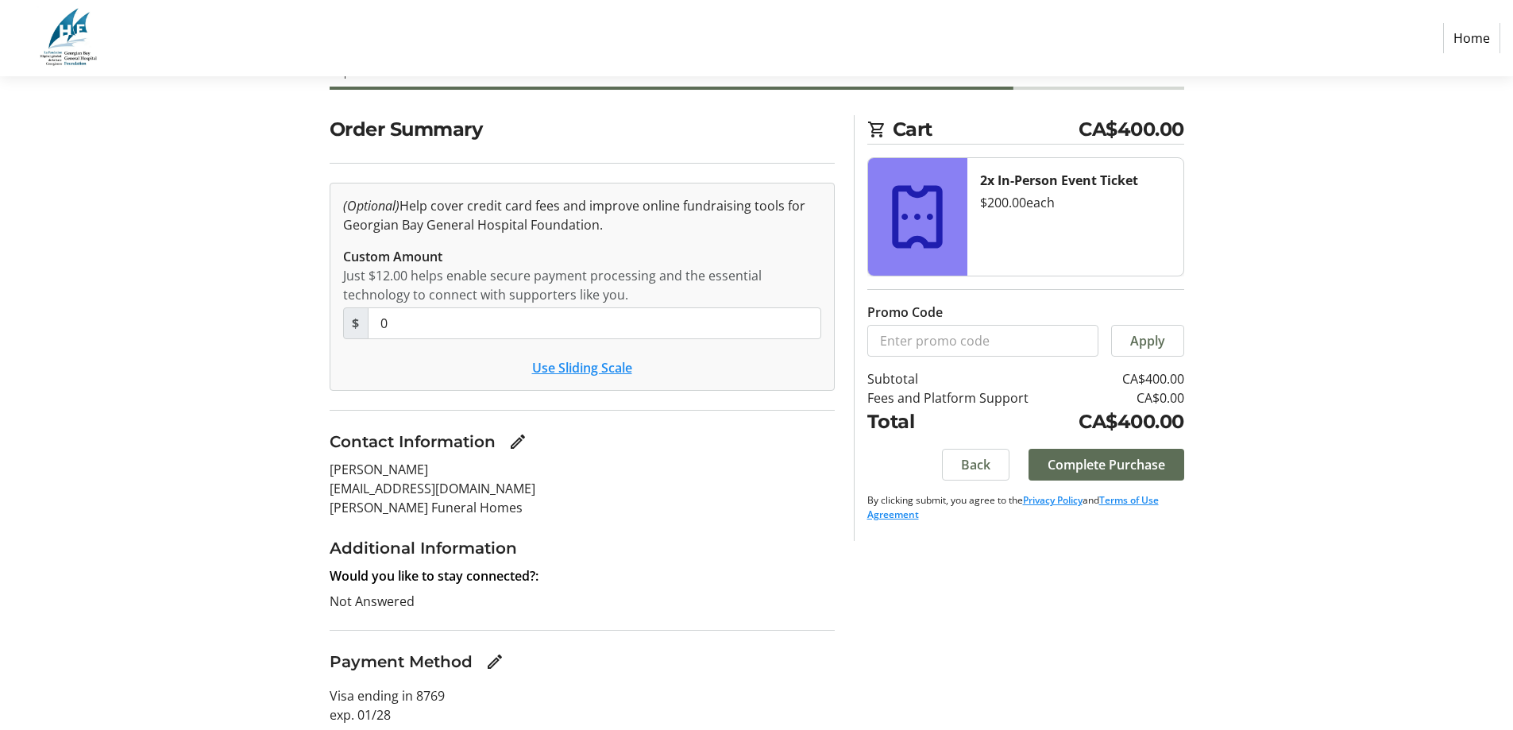
scroll to position [145, 0]
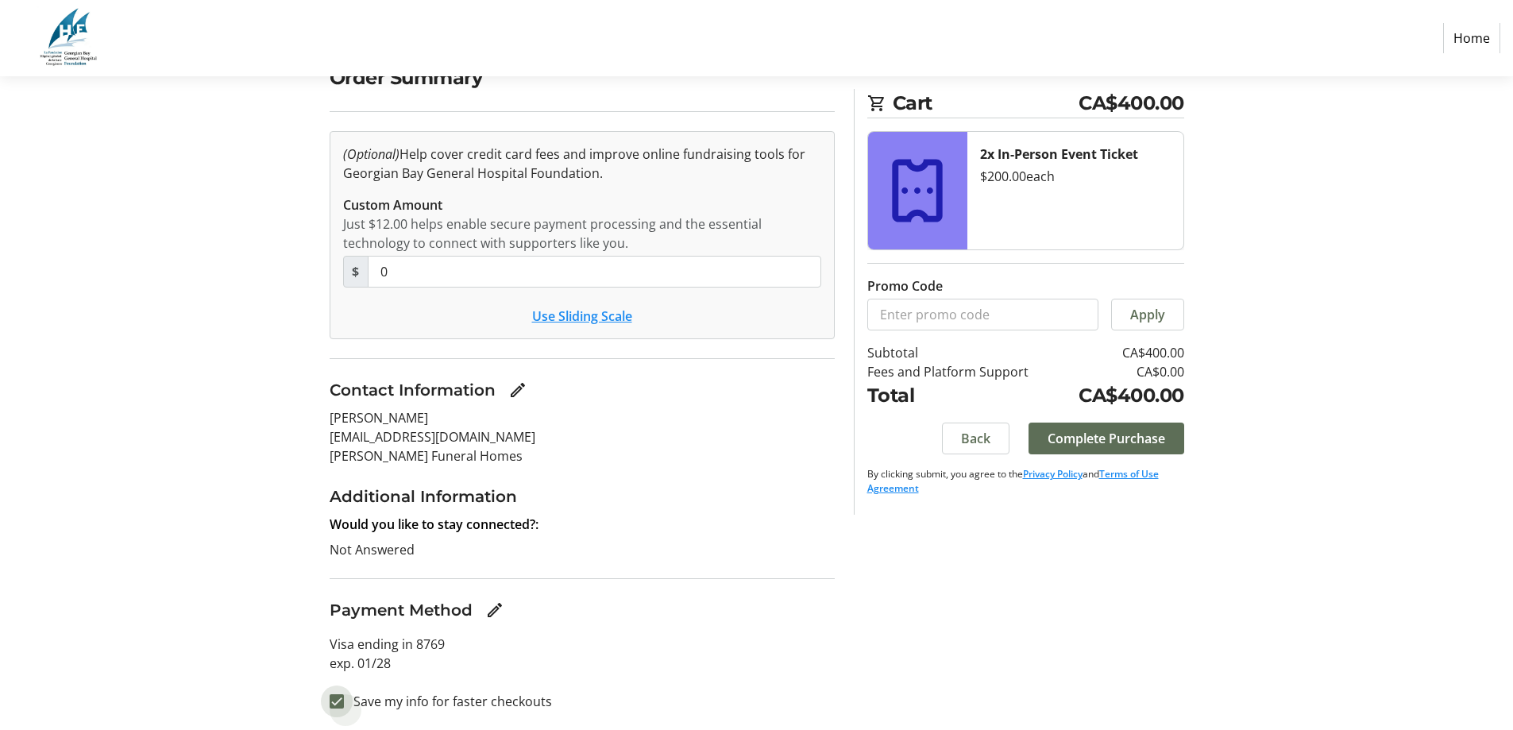
click at [338, 701] on input "Save my info for faster checkouts" at bounding box center [337, 701] width 14 height 14
checkbox input "false"
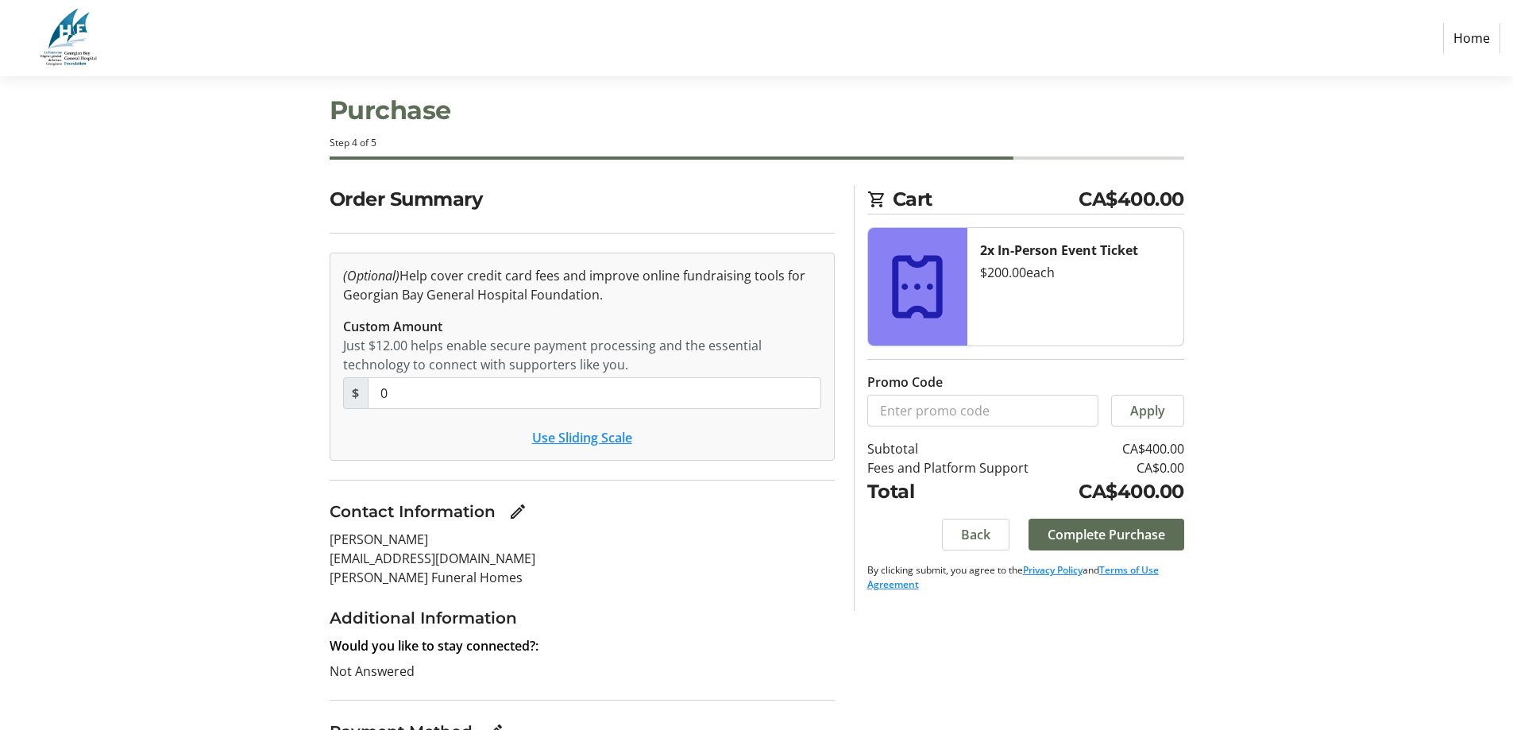
scroll to position [0, 0]
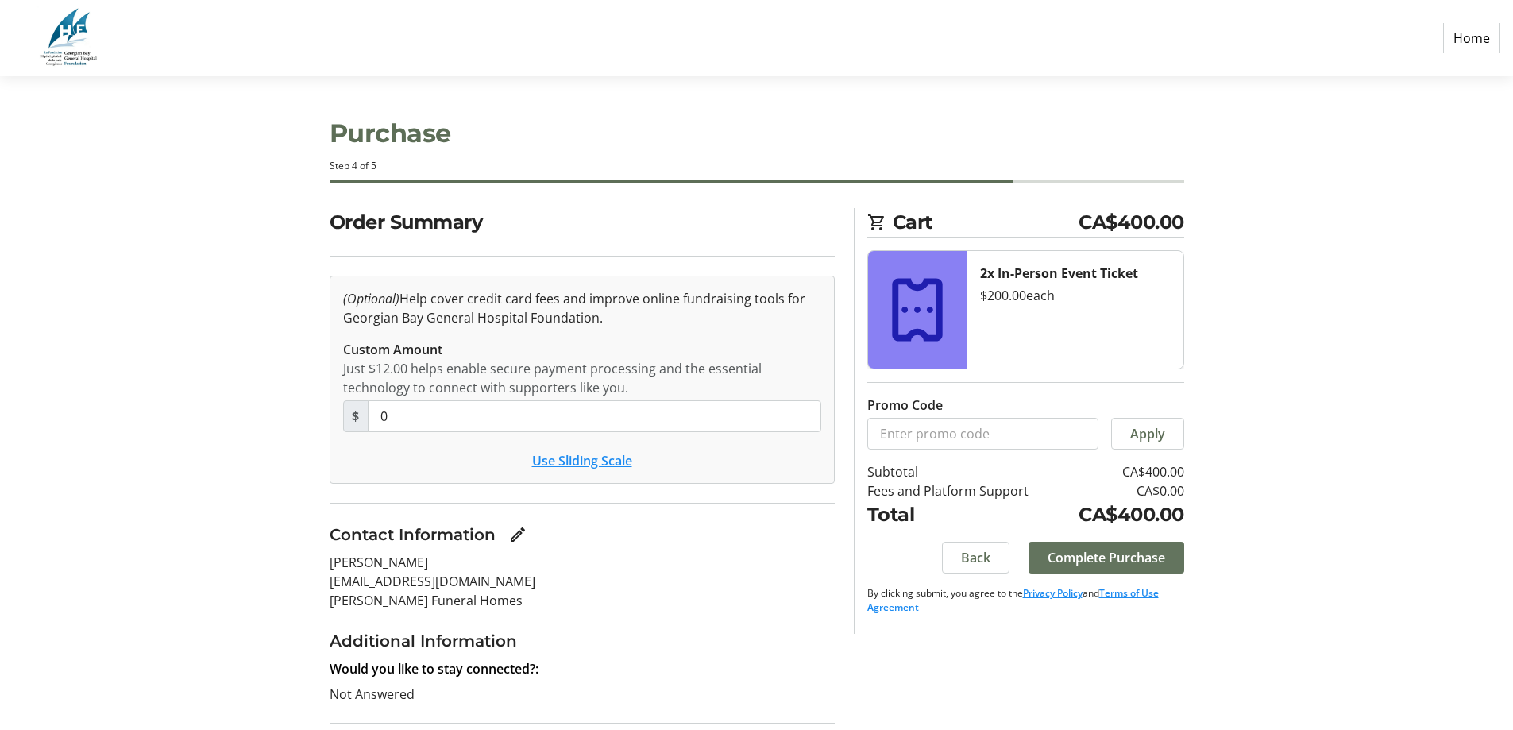
click at [1067, 562] on span "Complete Purchase" at bounding box center [1107, 557] width 118 height 19
